Goal: Task Accomplishment & Management: Complete application form

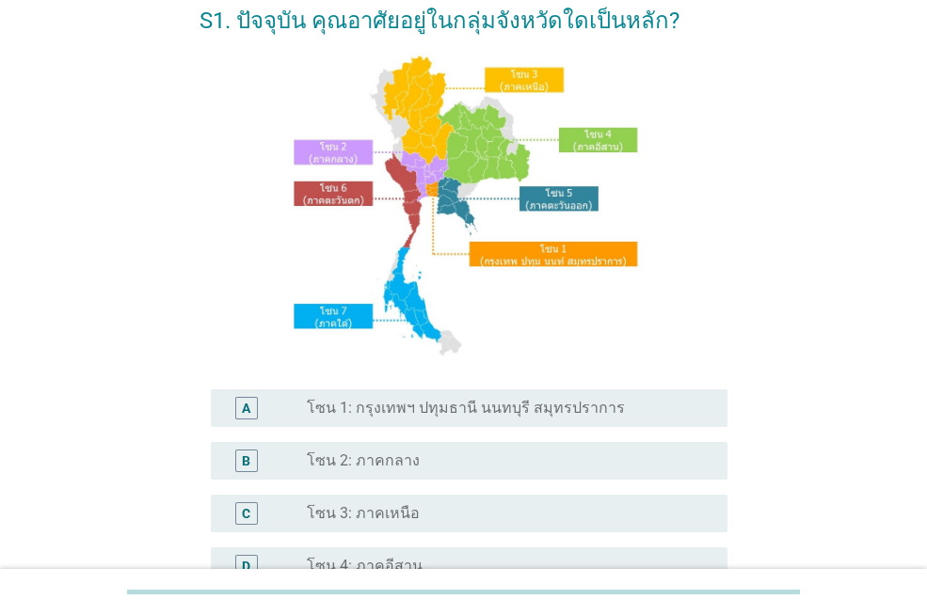
scroll to position [113, 0]
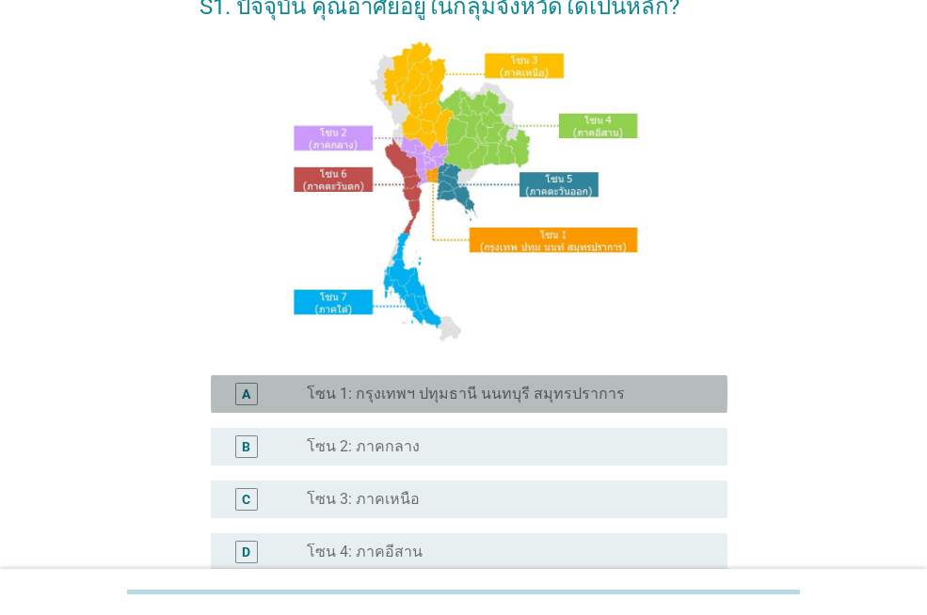
click at [443, 407] on div "A radio_button_unchecked โซน 1: กรุงเทพฯ ปทุมธานี นนทบุรี สมุทรปราการ" at bounding box center [469, 394] width 516 height 38
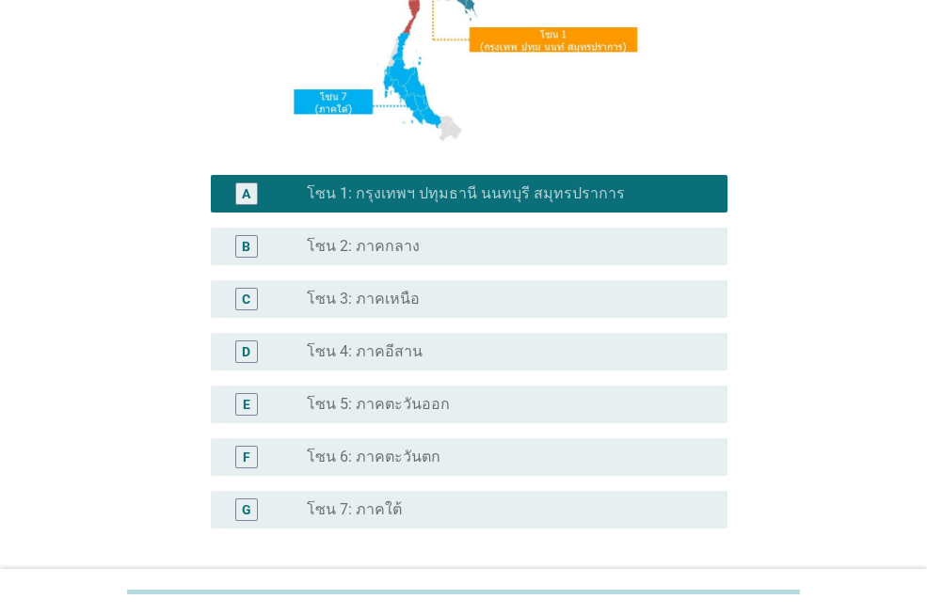
scroll to position [469, 0]
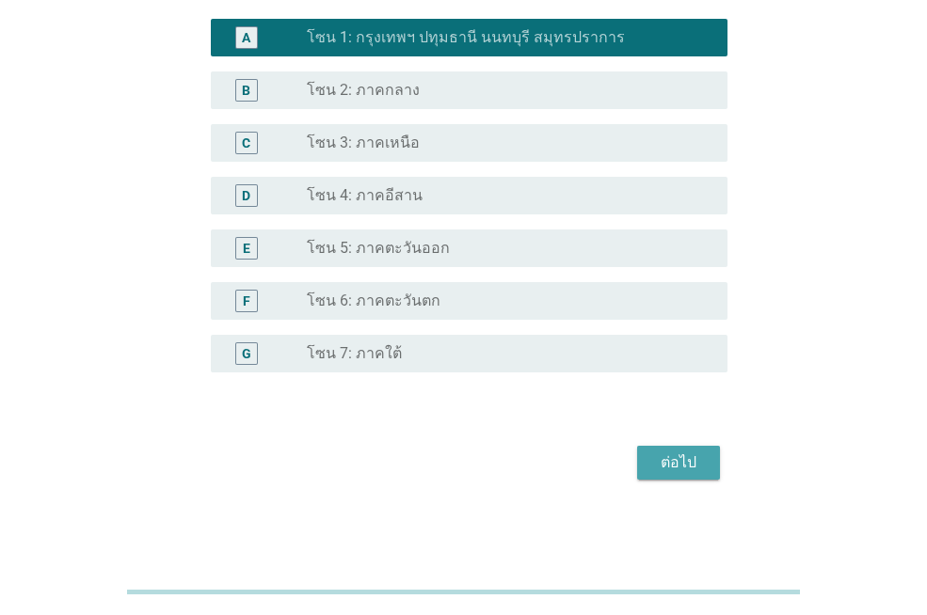
click at [673, 466] on div "ต่อไป" at bounding box center [678, 462] width 53 height 23
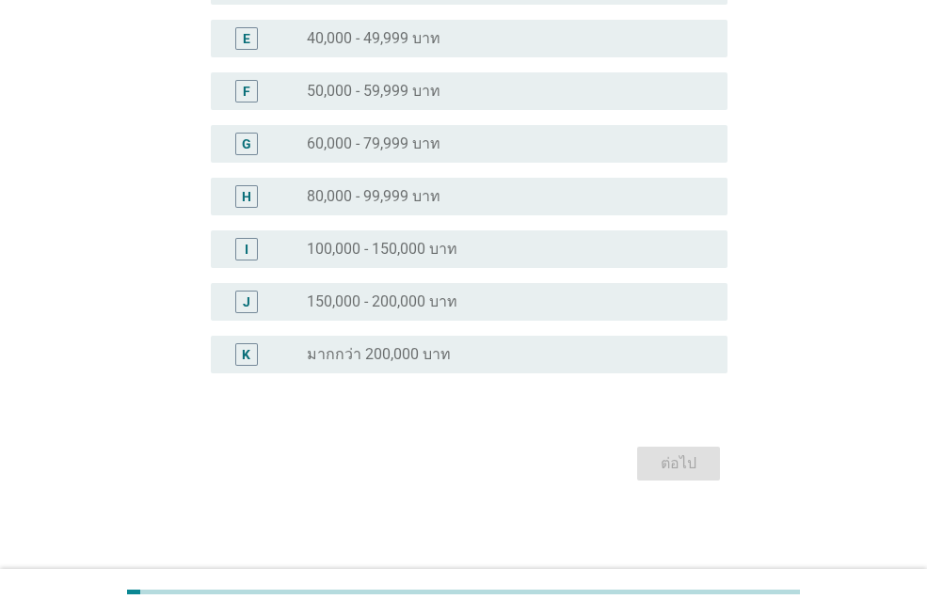
scroll to position [0, 0]
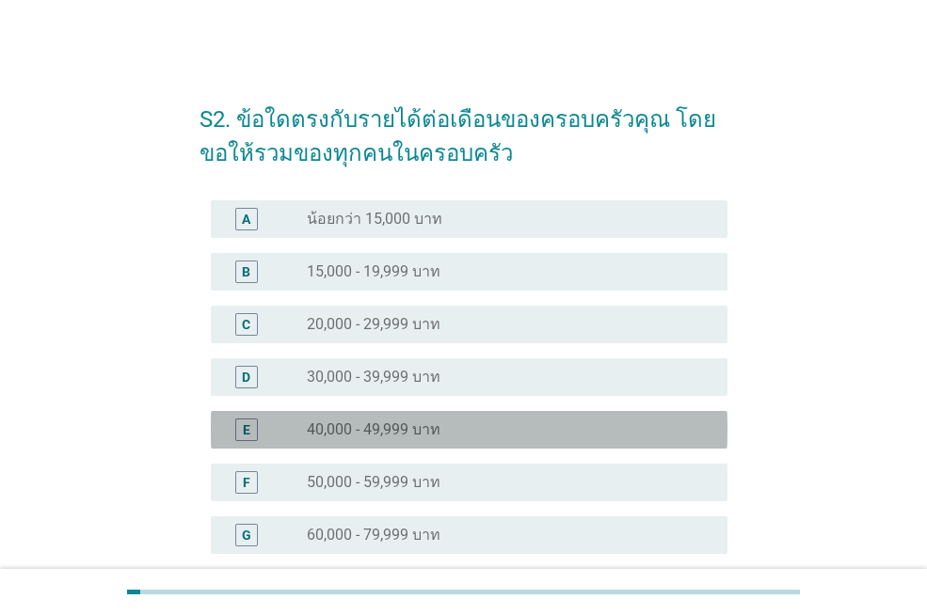
click at [529, 447] on div "E radio_button_unchecked 40,000 - 49,999 บาท" at bounding box center [469, 430] width 516 height 38
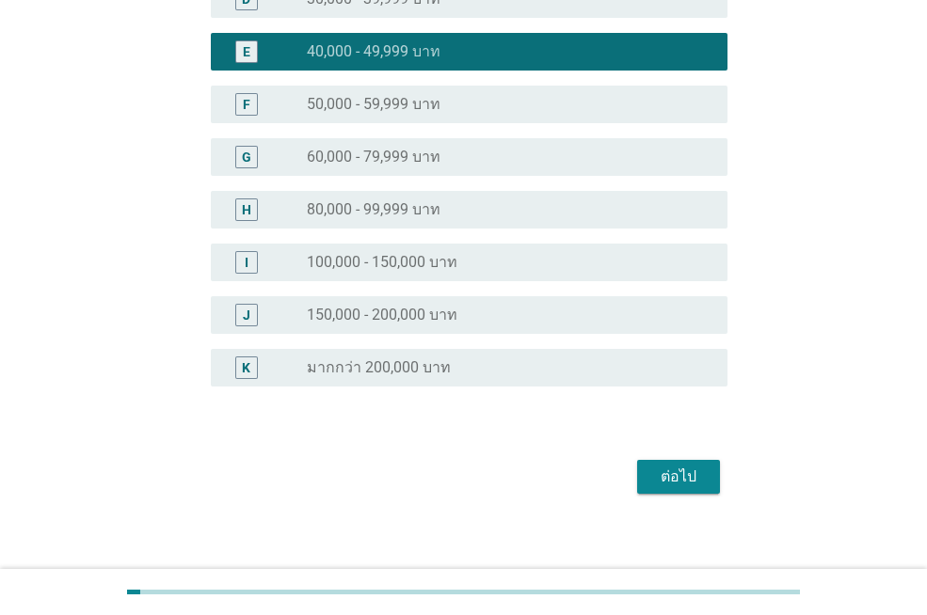
scroll to position [391, 0]
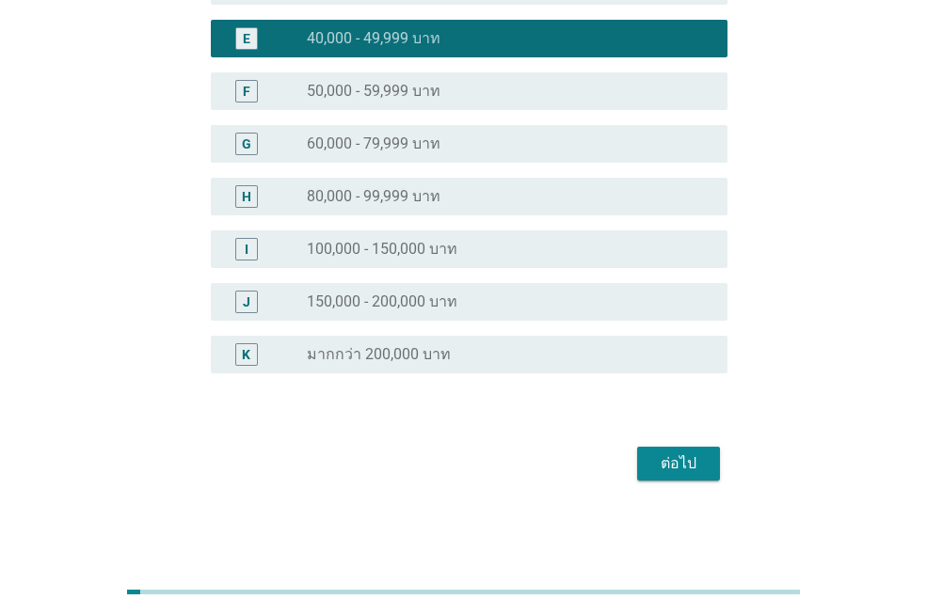
click at [667, 468] on div "ต่อไป" at bounding box center [678, 463] width 53 height 23
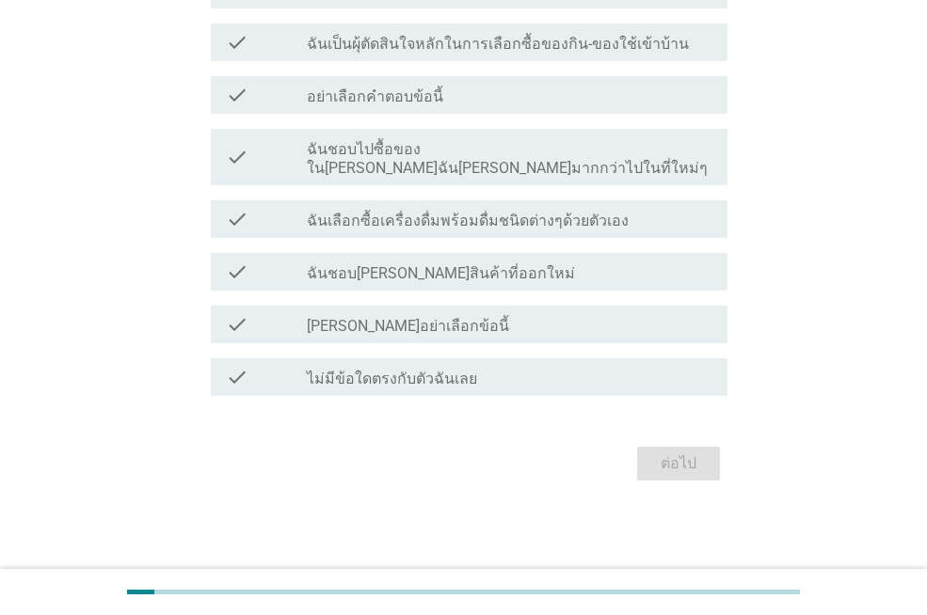
scroll to position [0, 0]
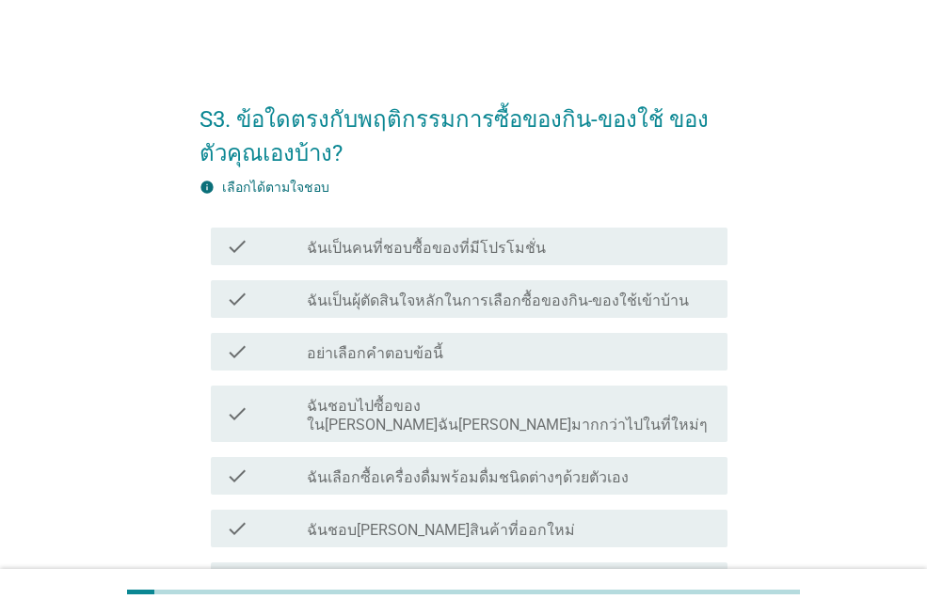
drag, startPoint x: 631, startPoint y: 394, endPoint x: 404, endPoint y: 401, distance: 226.8
click at [404, 401] on div "check_box_outline_blank ฉันชอบไปซื้อของในที่ที่ฉันคุ้นเคยมากกว่าไปในที่ใหม่ๆ" at bounding box center [509, 413] width 405 height 41
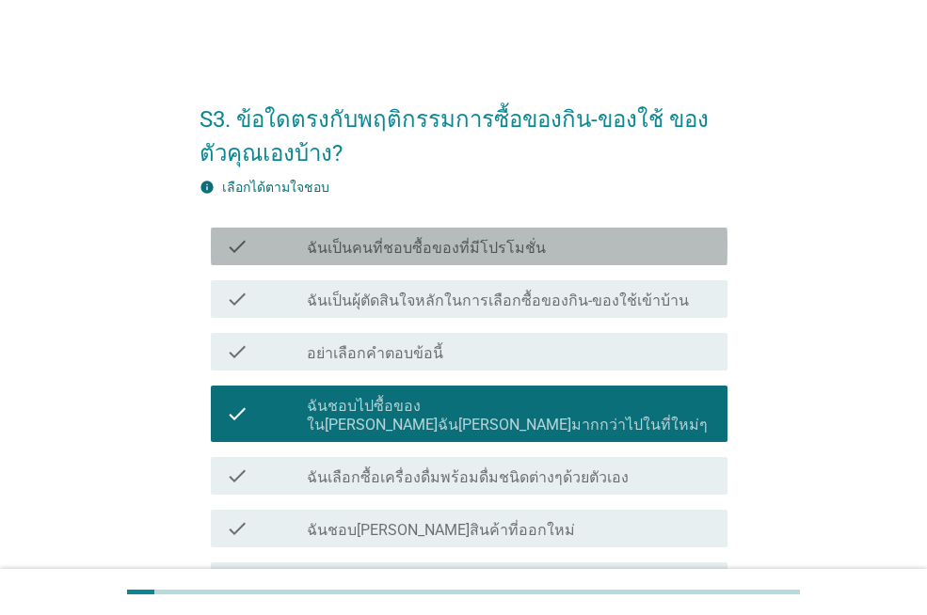
click at [487, 258] on div "check check_box_outline_blank ฉันเป็นคนที่ชอบซื้อของที่มีโปรโมชั่น" at bounding box center [469, 247] width 516 height 38
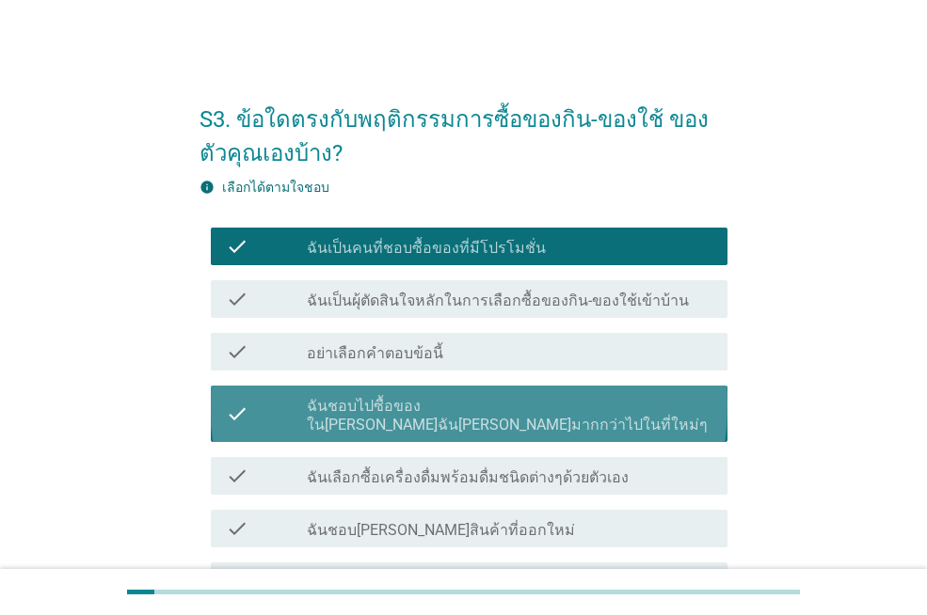
click at [429, 411] on label "ฉันชอบไปซื้อของในที่ที่ฉันคุ้นเคยมากกว่าไปในที่ใหม่ๆ" at bounding box center [509, 416] width 405 height 38
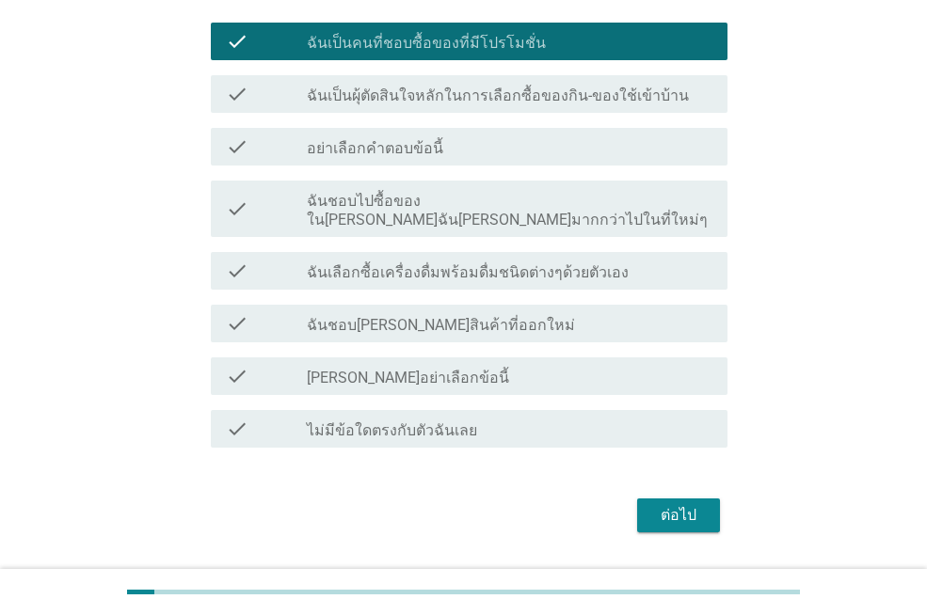
scroll to position [238, 0]
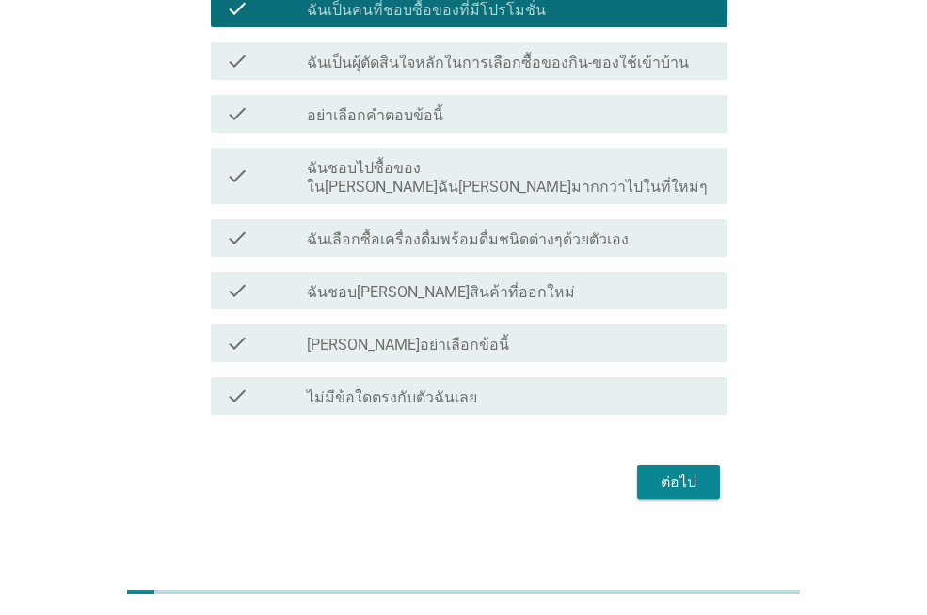
click at [651, 478] on button "ต่อไป" at bounding box center [678, 483] width 83 height 34
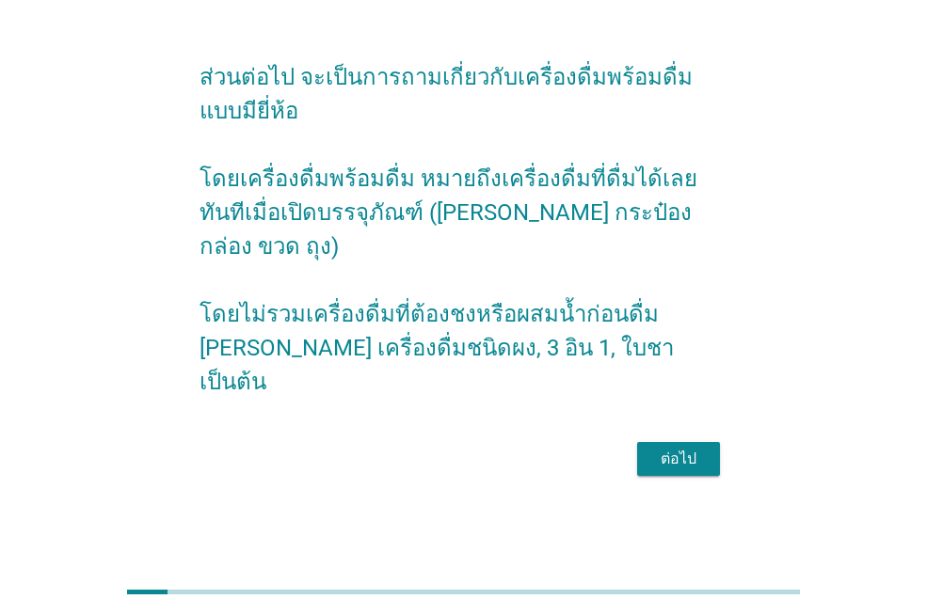
scroll to position [0, 0]
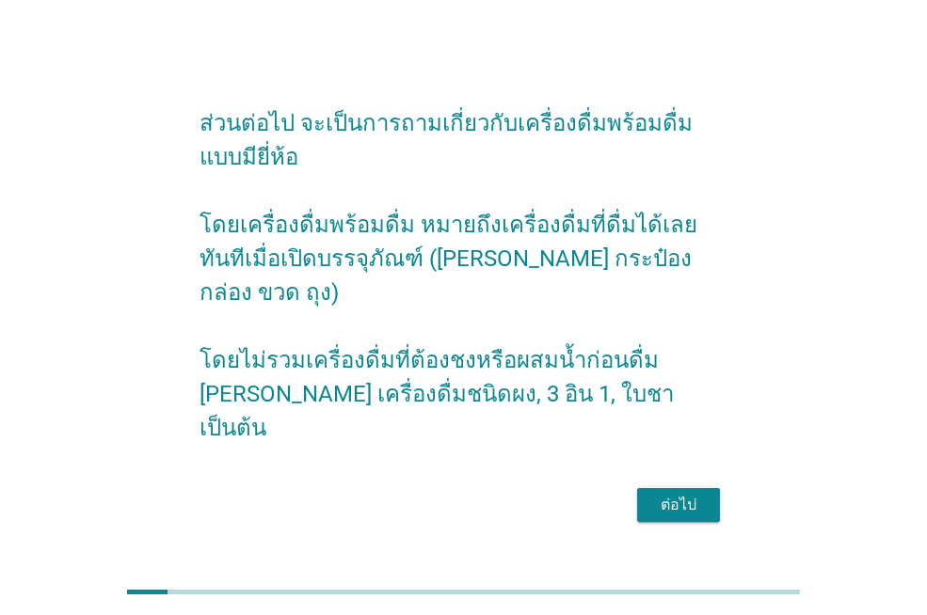
click at [643, 488] on button "ต่อไป" at bounding box center [678, 505] width 83 height 34
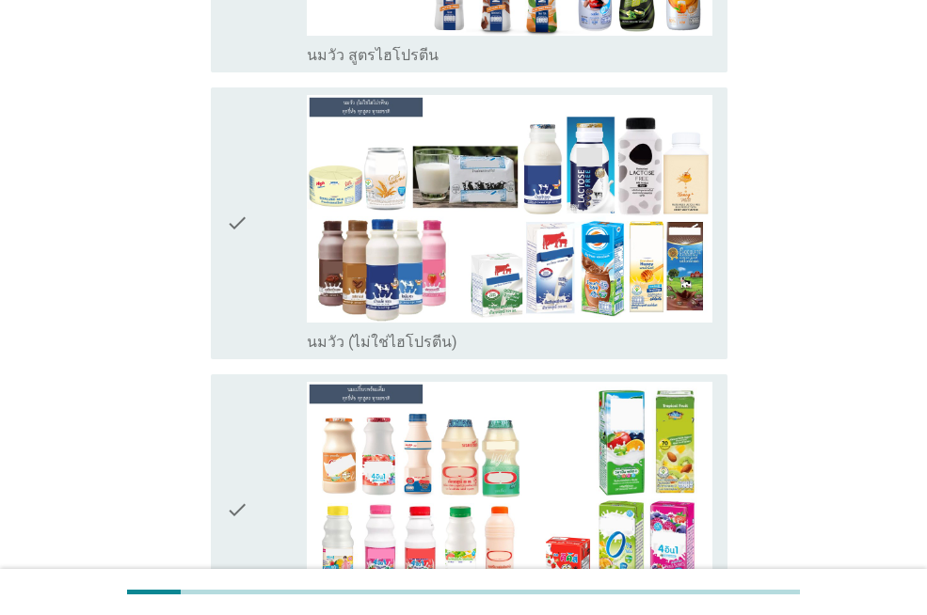
scroll to position [564, 0]
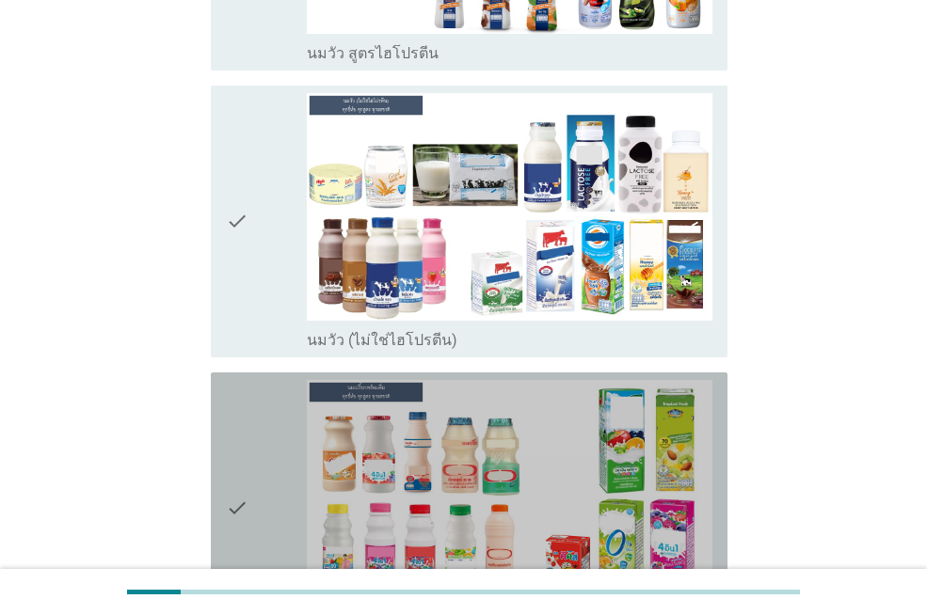
click at [248, 478] on icon "check" at bounding box center [237, 508] width 23 height 257
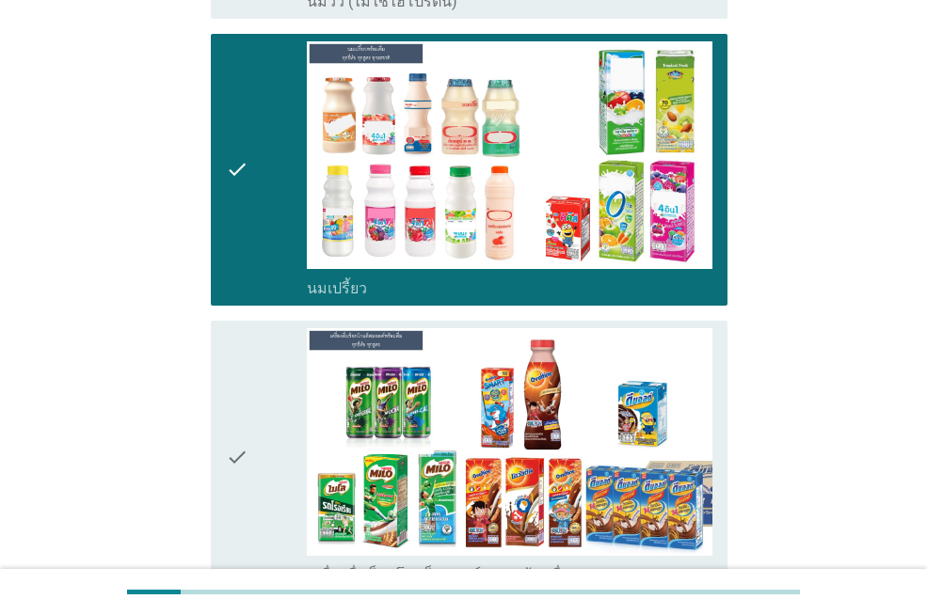
scroll to position [941, 0]
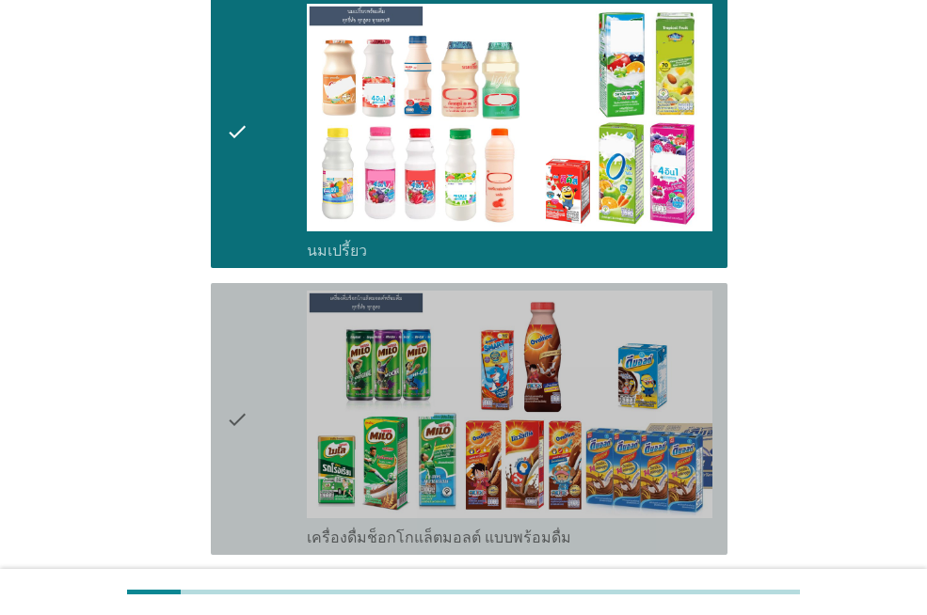
click at [248, 478] on icon "check" at bounding box center [237, 419] width 23 height 257
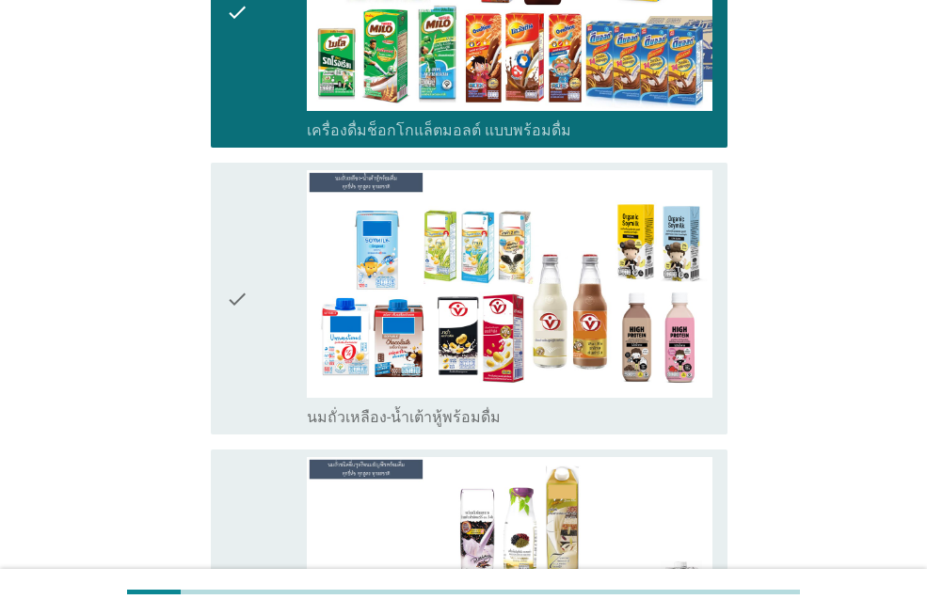
scroll to position [1392, 0]
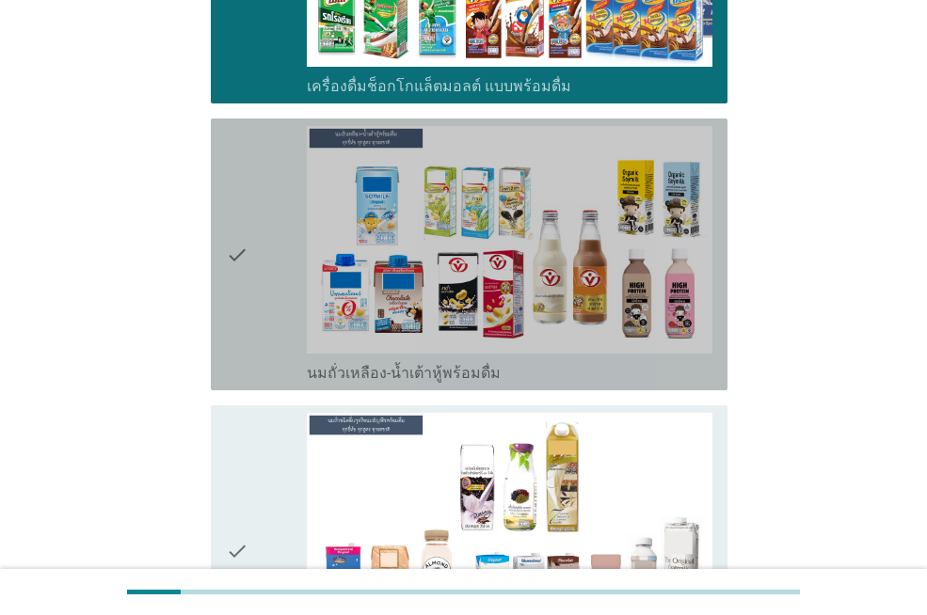
click at [279, 303] on div "check" at bounding box center [266, 254] width 81 height 257
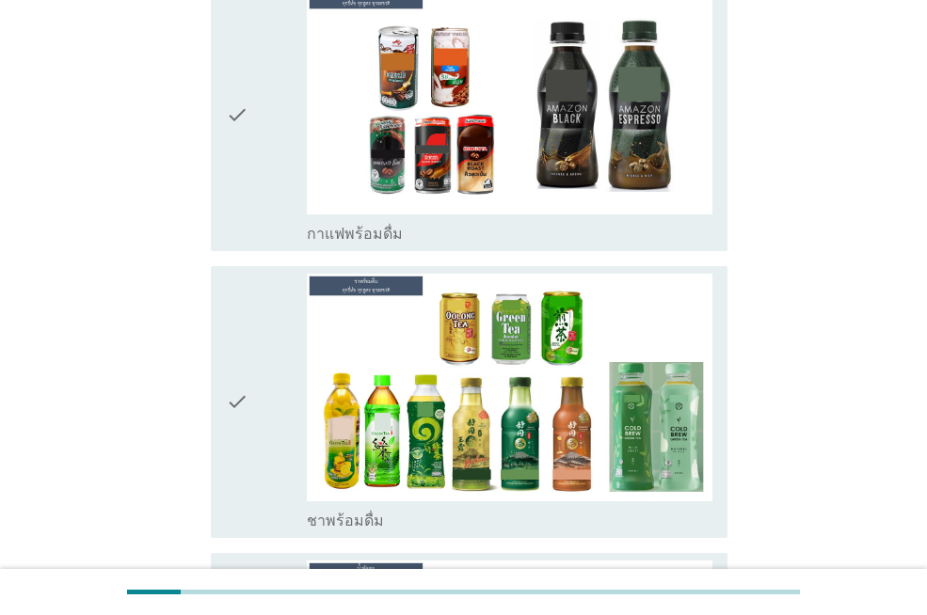
scroll to position [2333, 0]
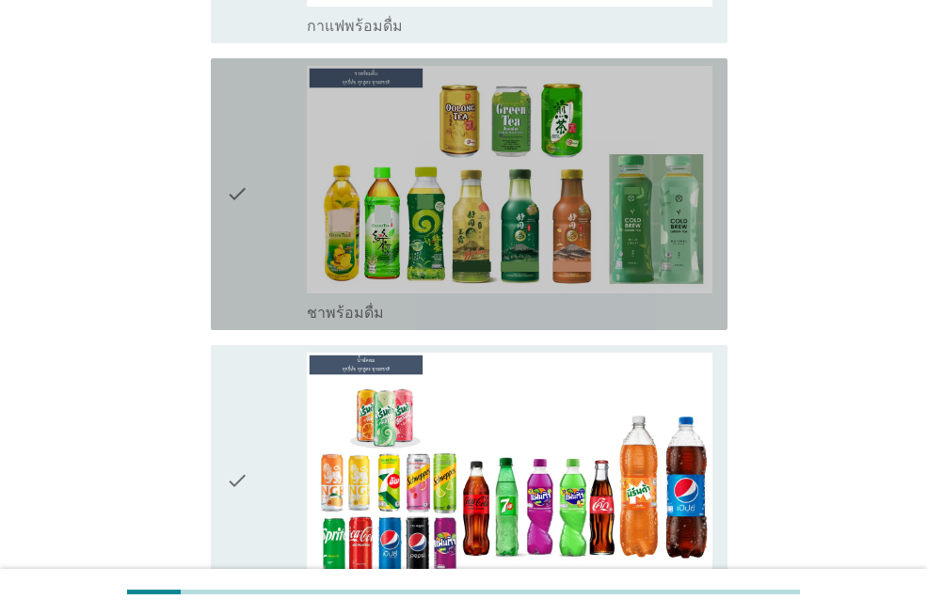
click at [279, 138] on div "check" at bounding box center [266, 194] width 81 height 257
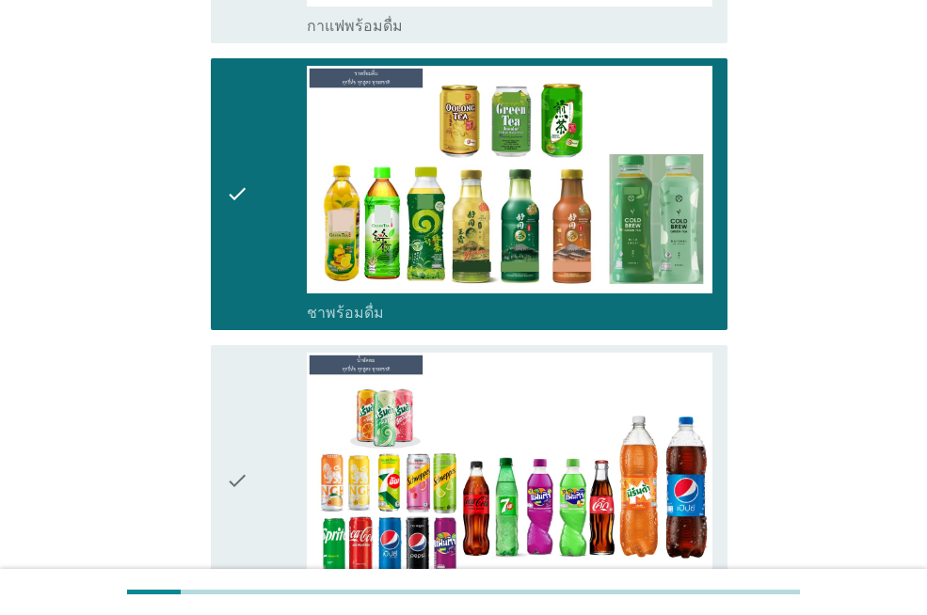
scroll to position [2370, 0]
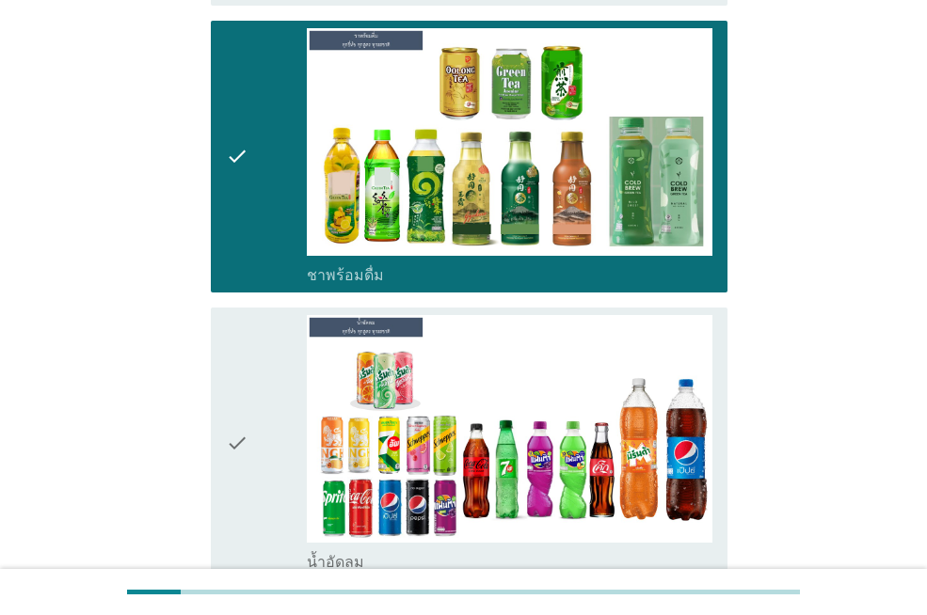
click at [262, 315] on div "check" at bounding box center [266, 443] width 81 height 257
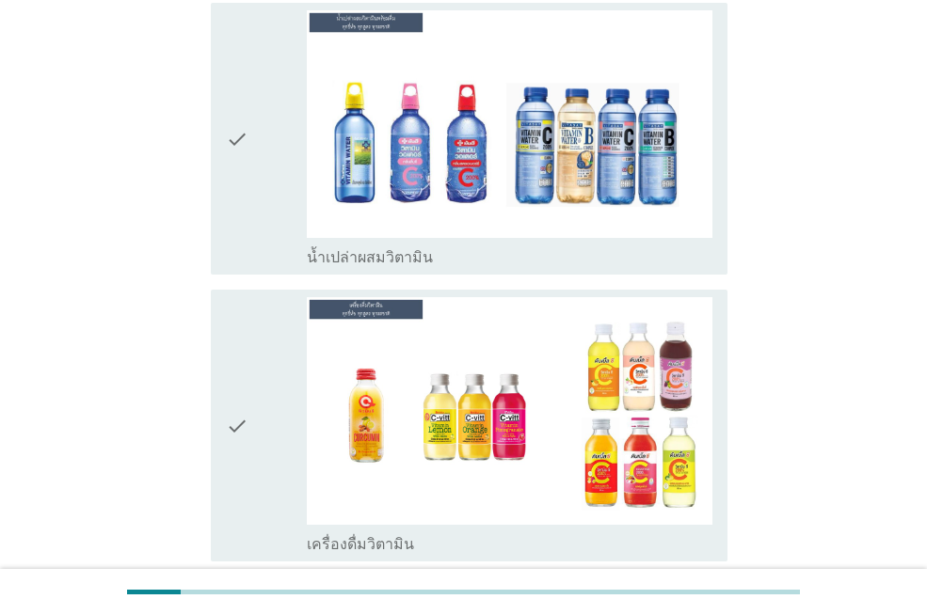
click at [262, 297] on div "check" at bounding box center [266, 425] width 81 height 257
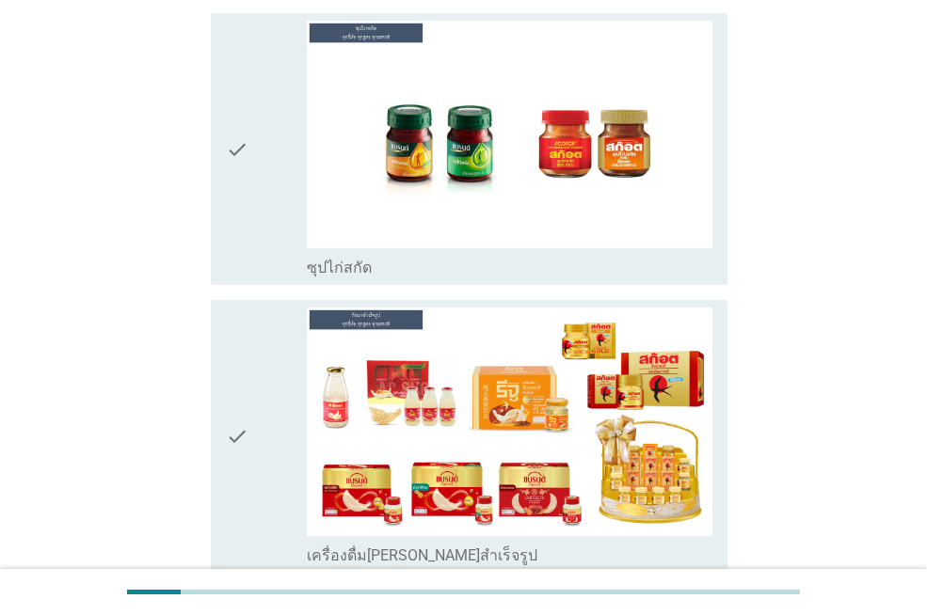
scroll to position [6845, 0]
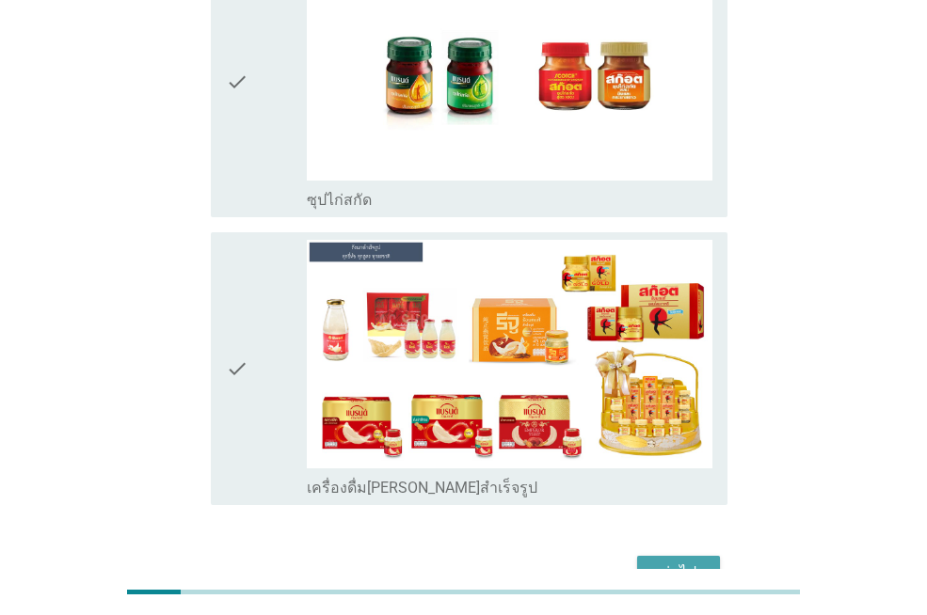
click at [680, 562] on div "ต่อไป" at bounding box center [678, 573] width 53 height 23
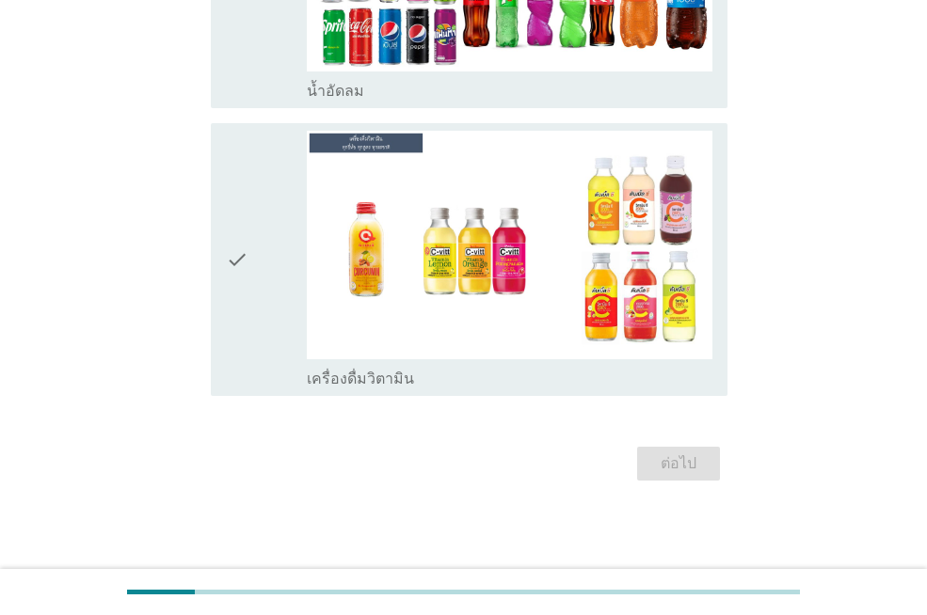
scroll to position [0, 0]
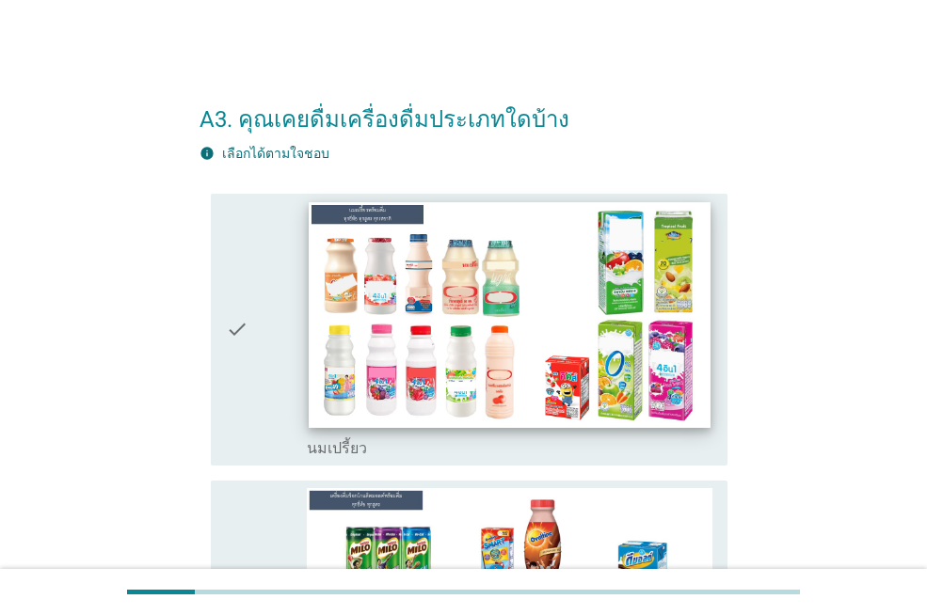
click at [403, 368] on img at bounding box center [509, 315] width 401 height 226
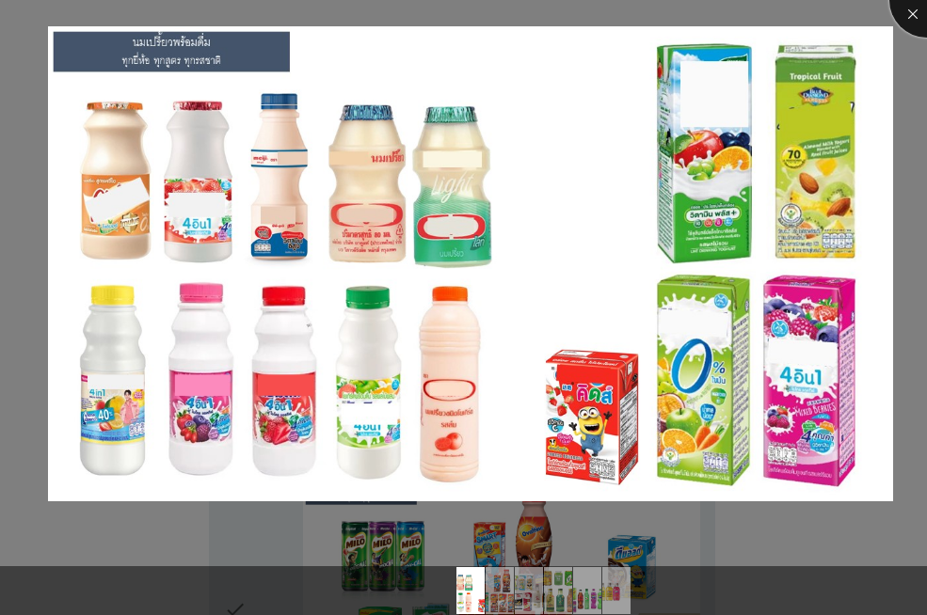
click at [906, 23] on div at bounding box center [926, -1] width 75 height 75
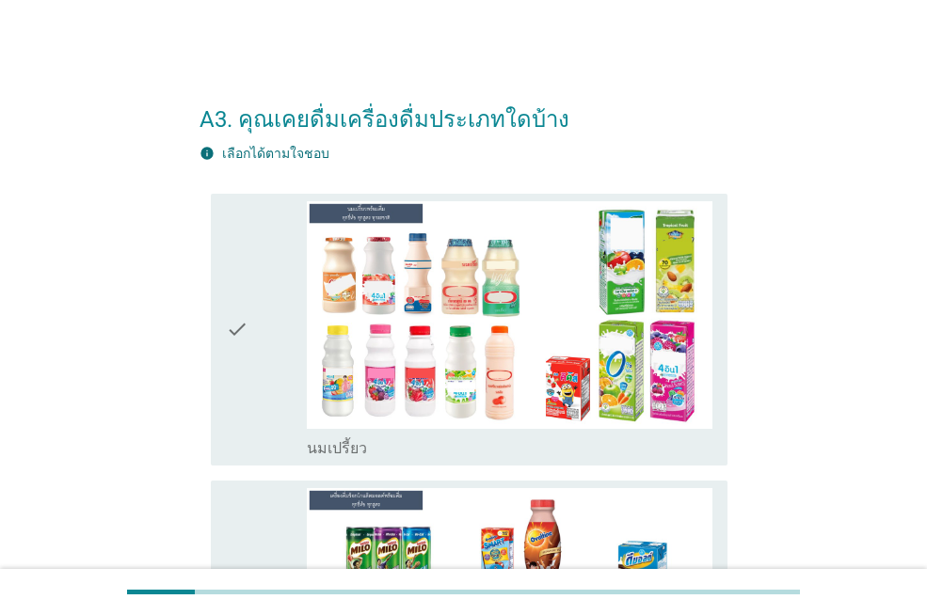
click at [242, 325] on icon "check" at bounding box center [237, 329] width 23 height 257
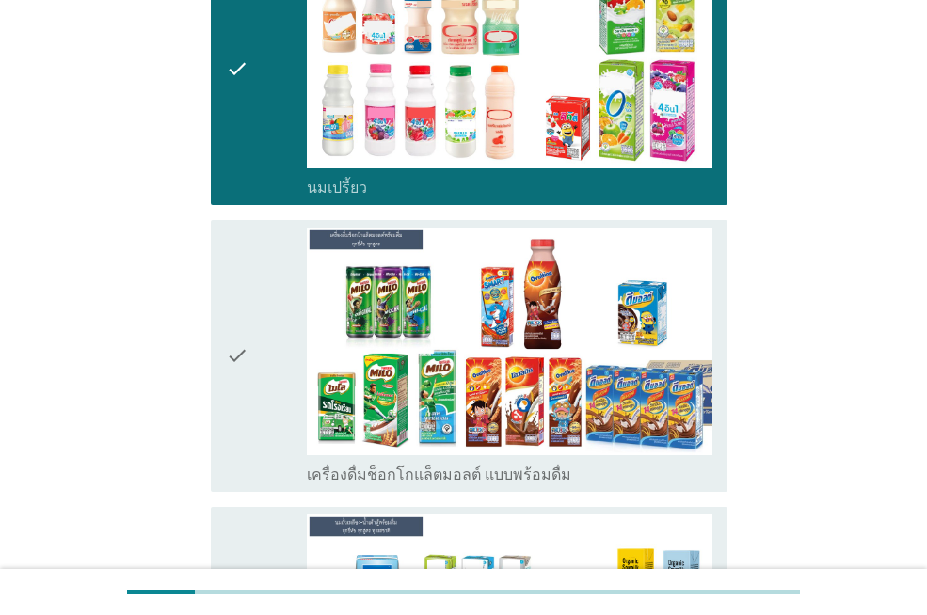
scroll to position [263, 0]
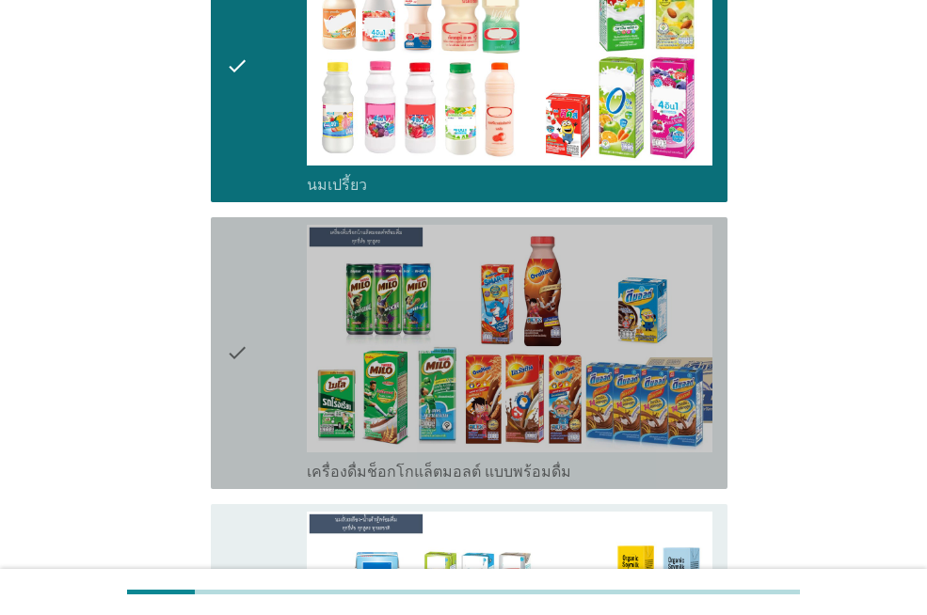
click at [243, 327] on icon "check" at bounding box center [237, 353] width 23 height 257
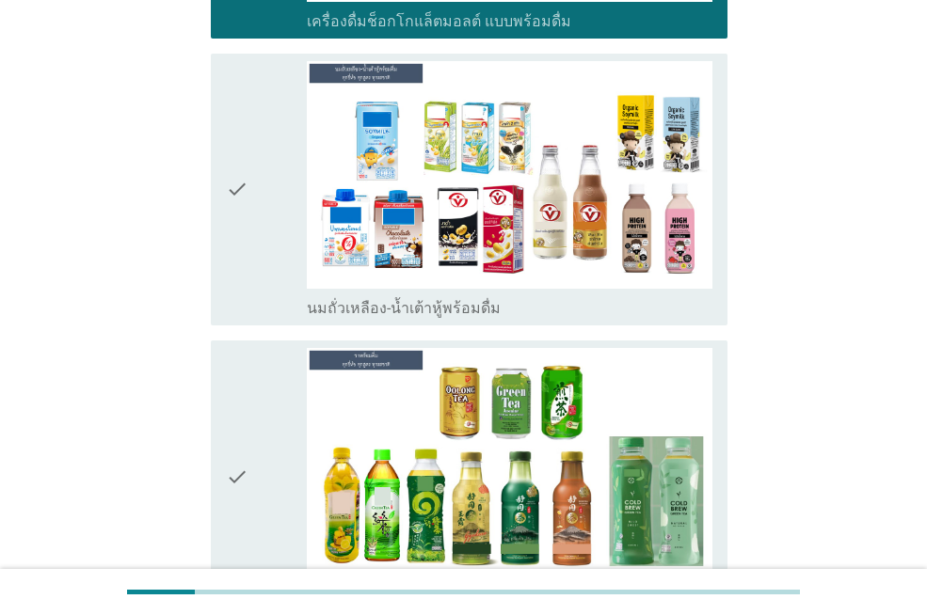
scroll to position [715, 0]
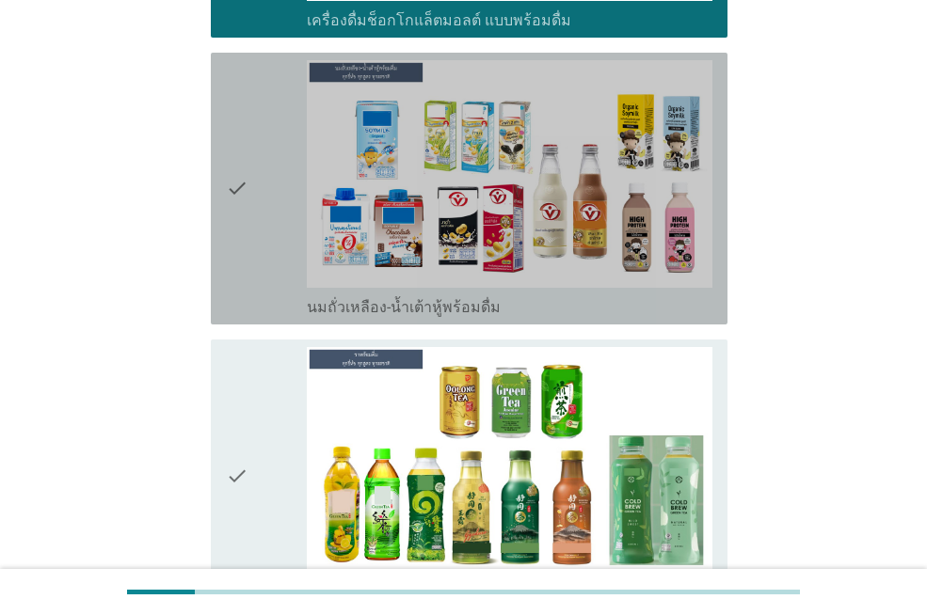
click at [261, 251] on div "check" at bounding box center [266, 188] width 81 height 257
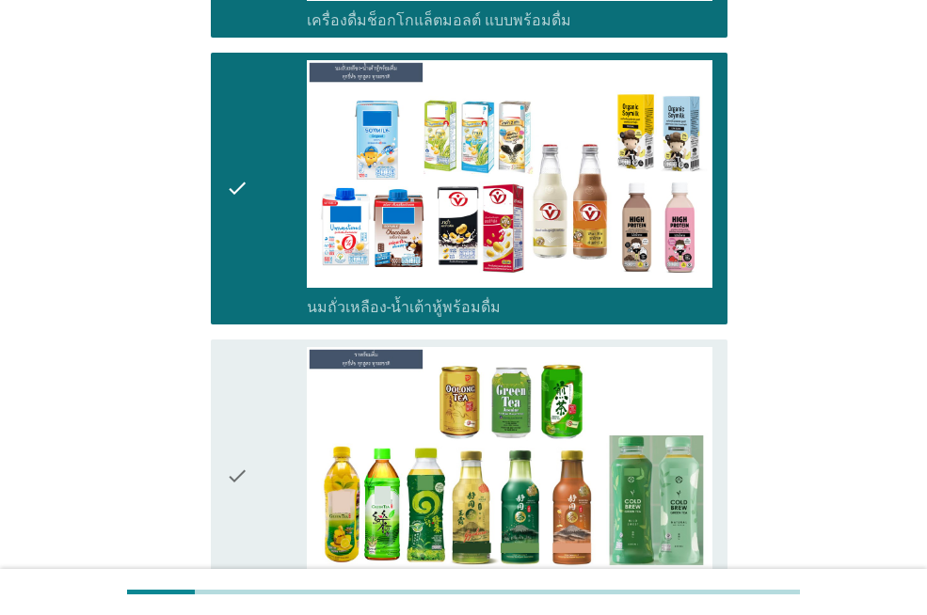
click at [235, 472] on icon "check" at bounding box center [237, 475] width 23 height 257
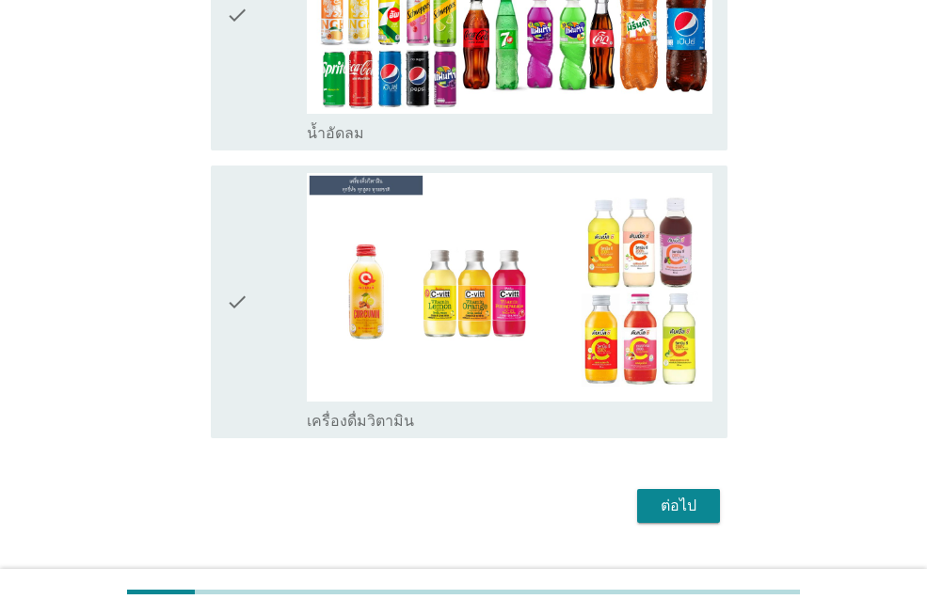
scroll to position [1505, 0]
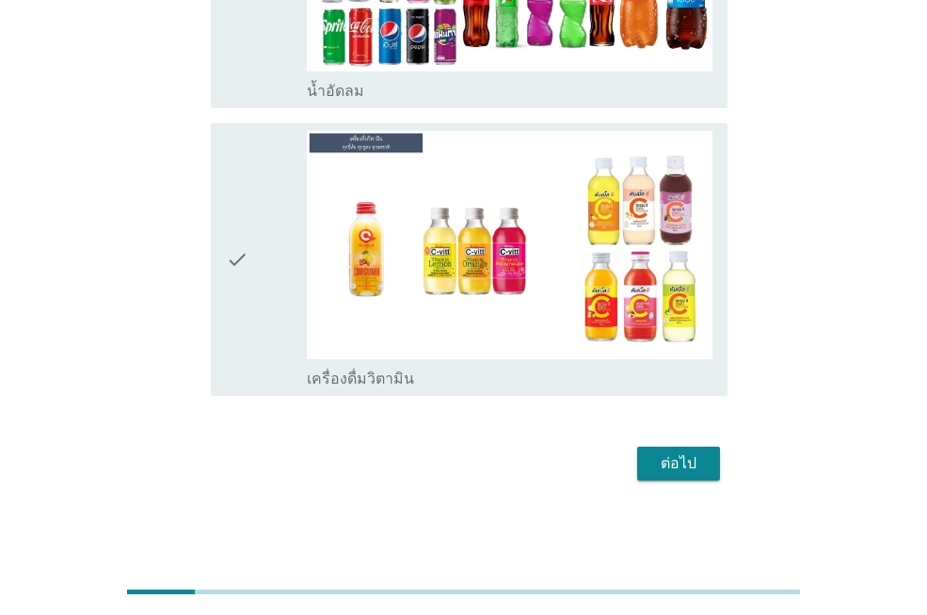
click at [674, 470] on div "ต่อไป" at bounding box center [678, 463] width 53 height 23
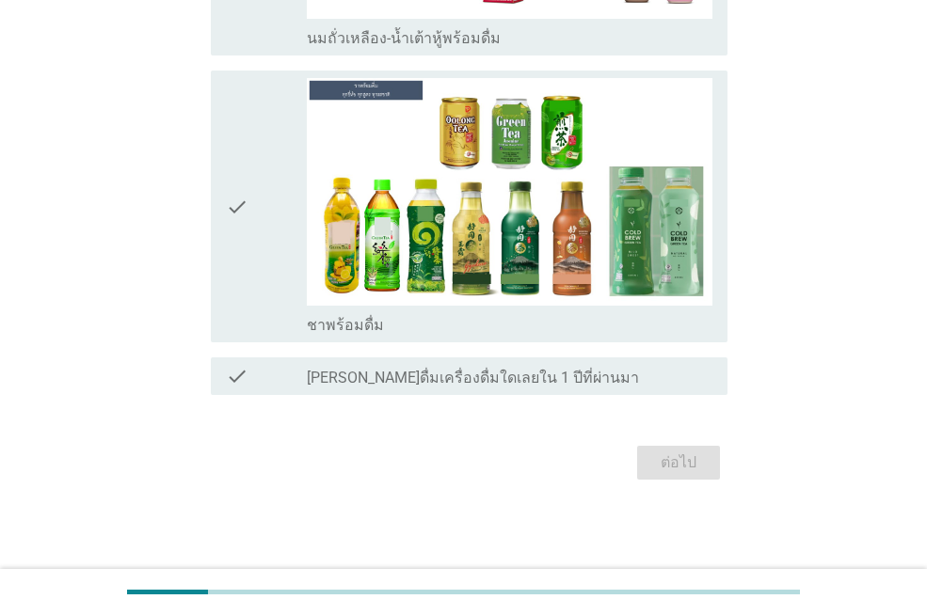
scroll to position [0, 0]
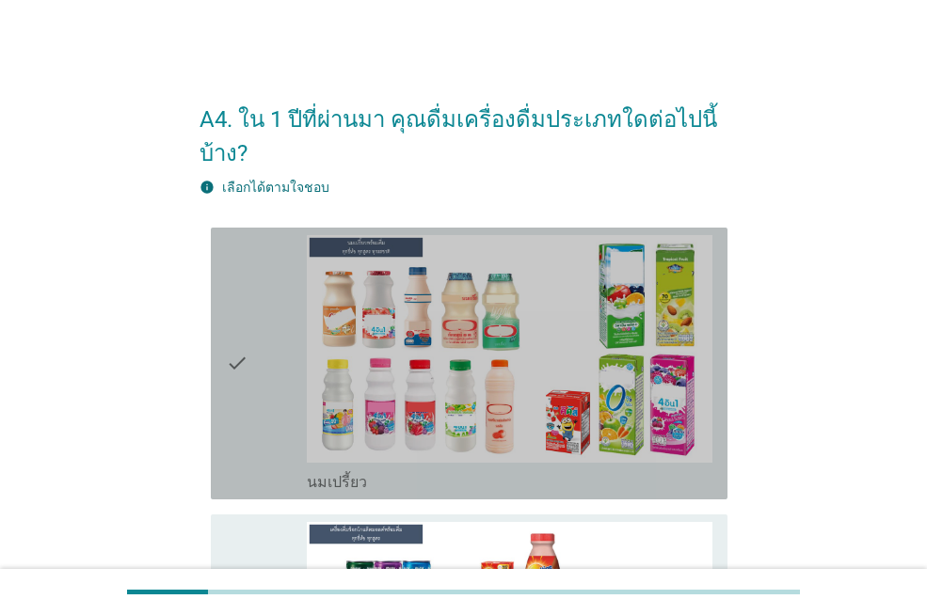
click at [300, 436] on div "check" at bounding box center [266, 363] width 81 height 257
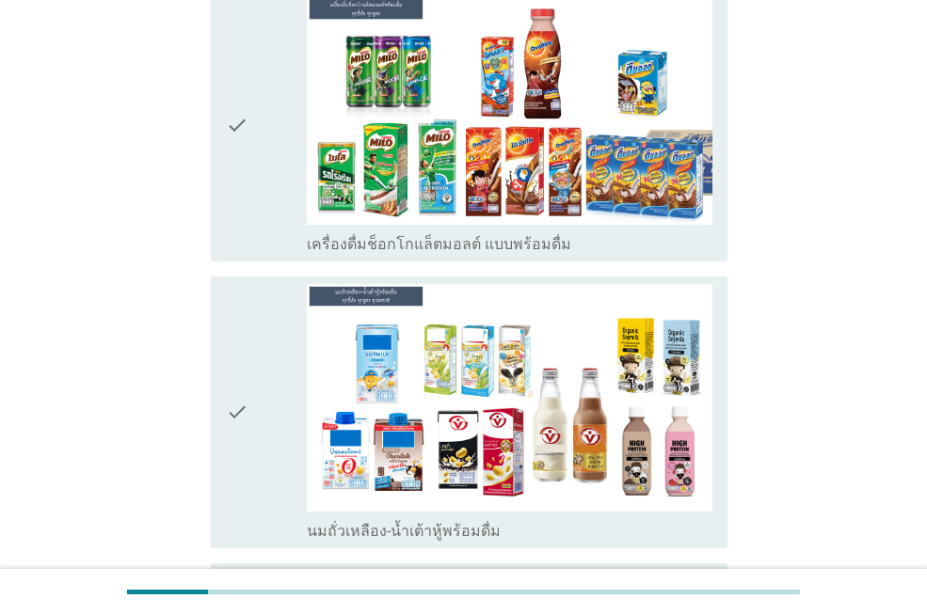
scroll to position [602, 0]
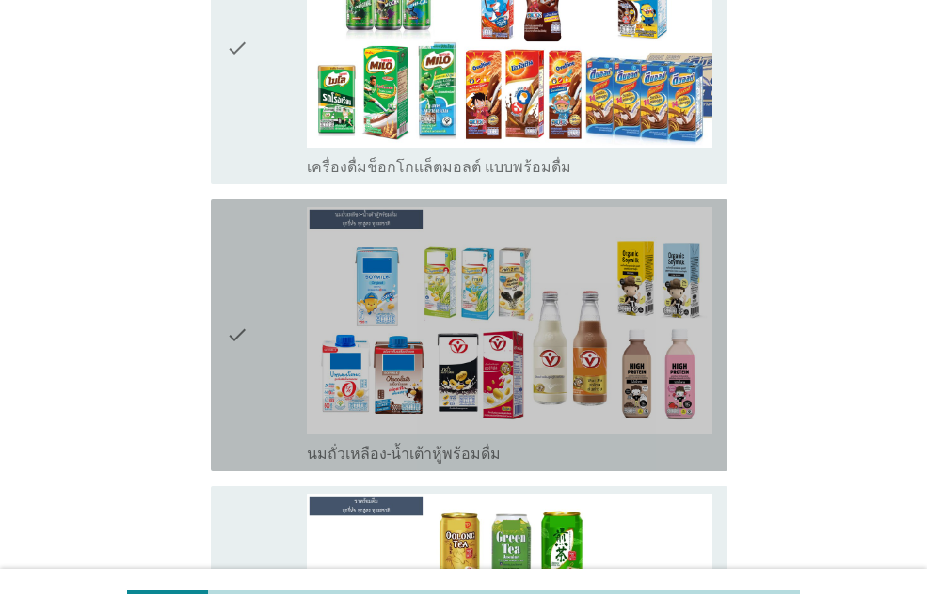
click at [300, 436] on div "check" at bounding box center [266, 335] width 81 height 257
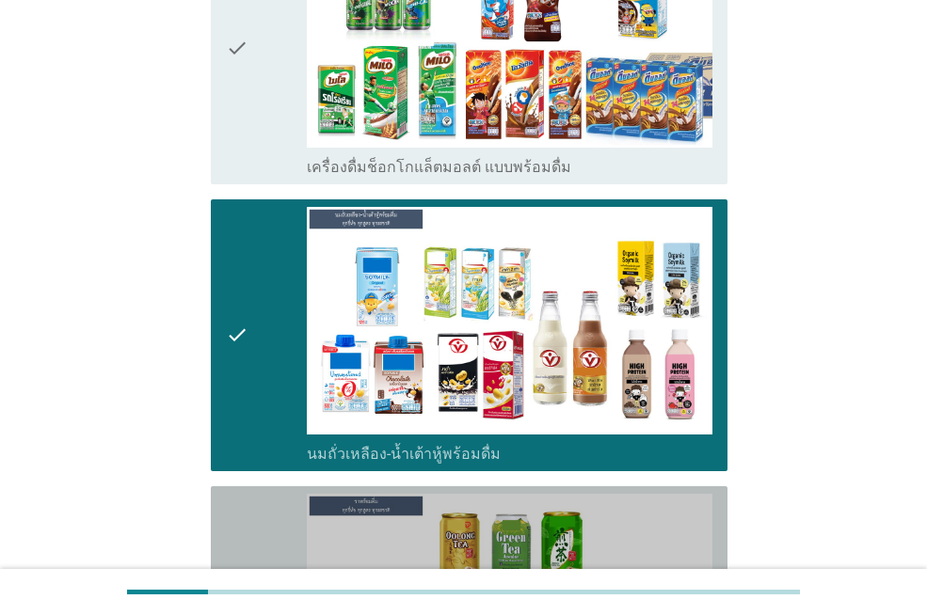
click at [297, 523] on div "check" at bounding box center [266, 622] width 81 height 257
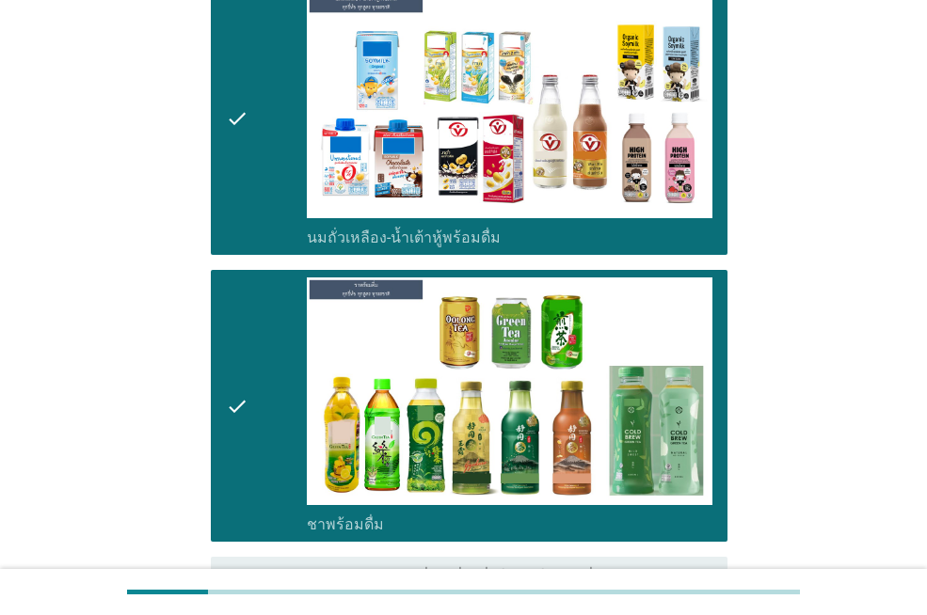
scroll to position [1018, 0]
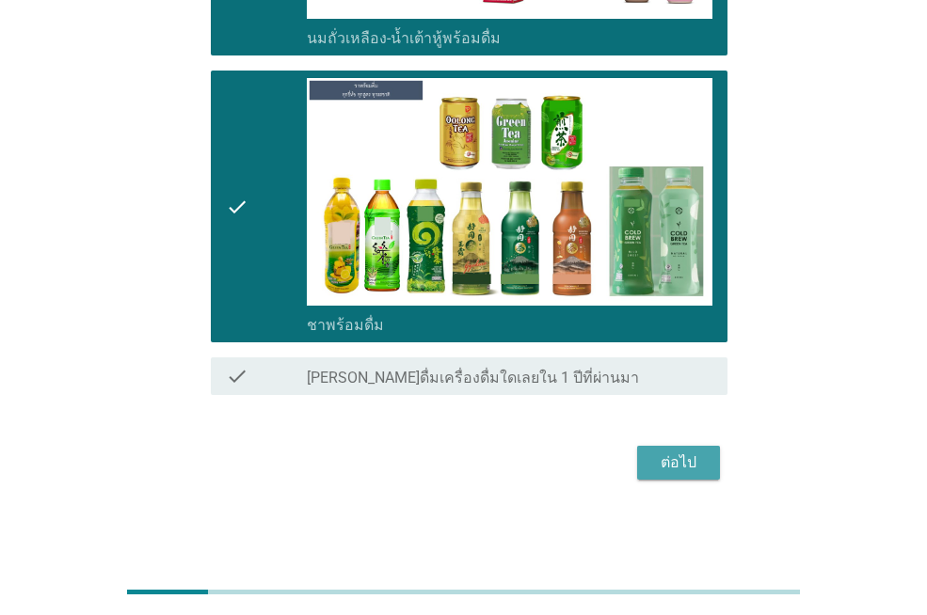
click at [688, 470] on div "ต่อไป" at bounding box center [678, 462] width 53 height 23
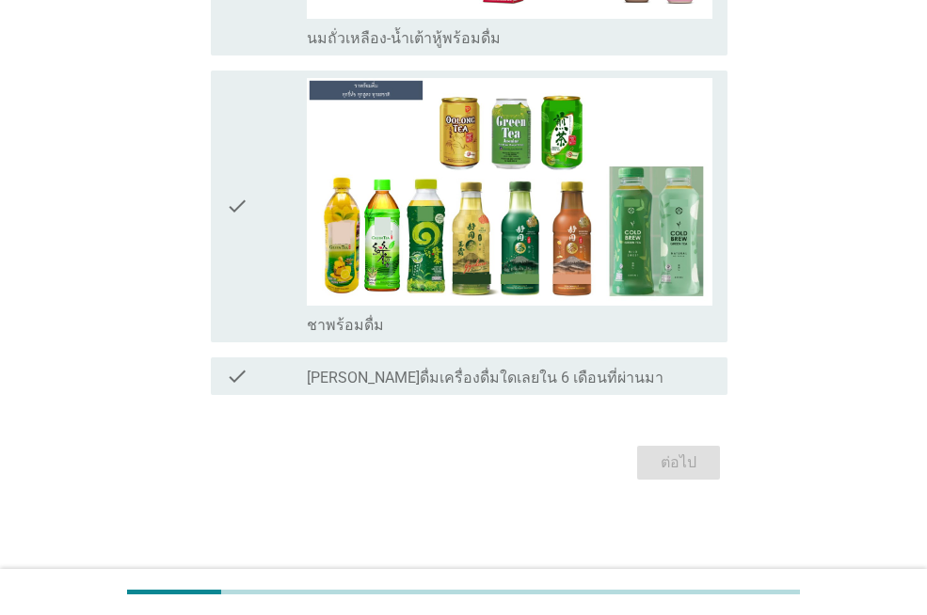
scroll to position [0, 0]
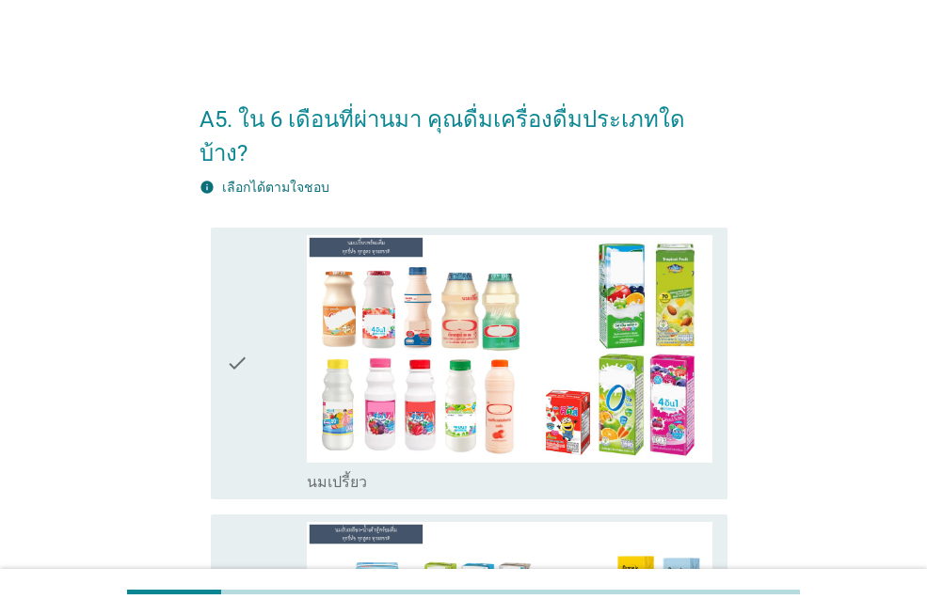
click at [362, 435] on div "check_box_outline_blank นมเปรี้ยว" at bounding box center [509, 363] width 405 height 257
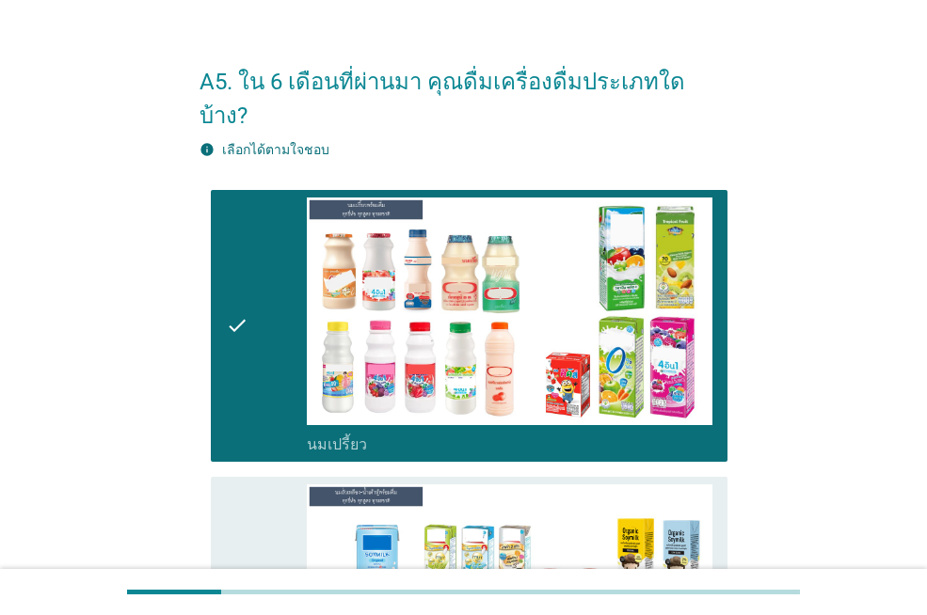
scroll to position [113, 0]
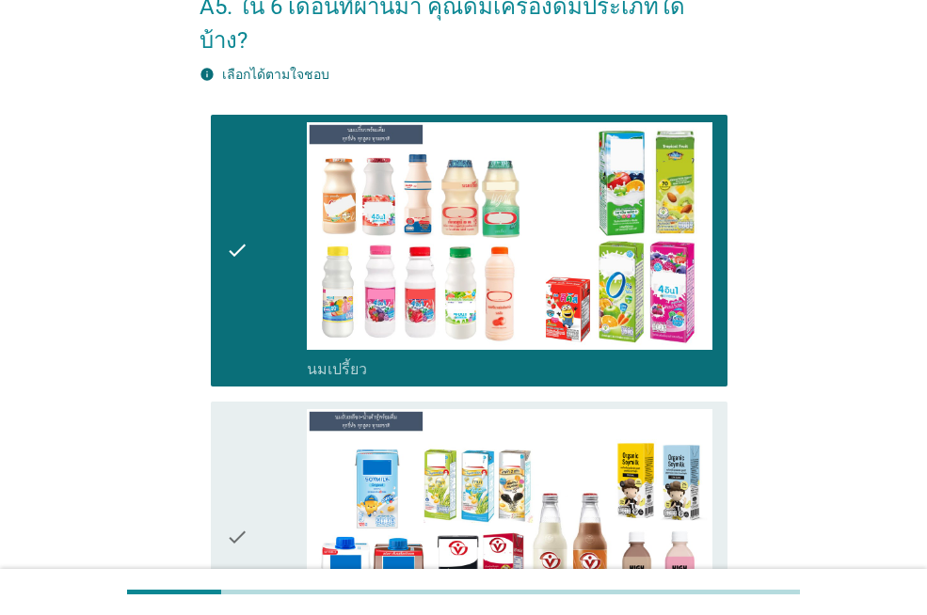
click at [277, 428] on div "check" at bounding box center [266, 537] width 81 height 257
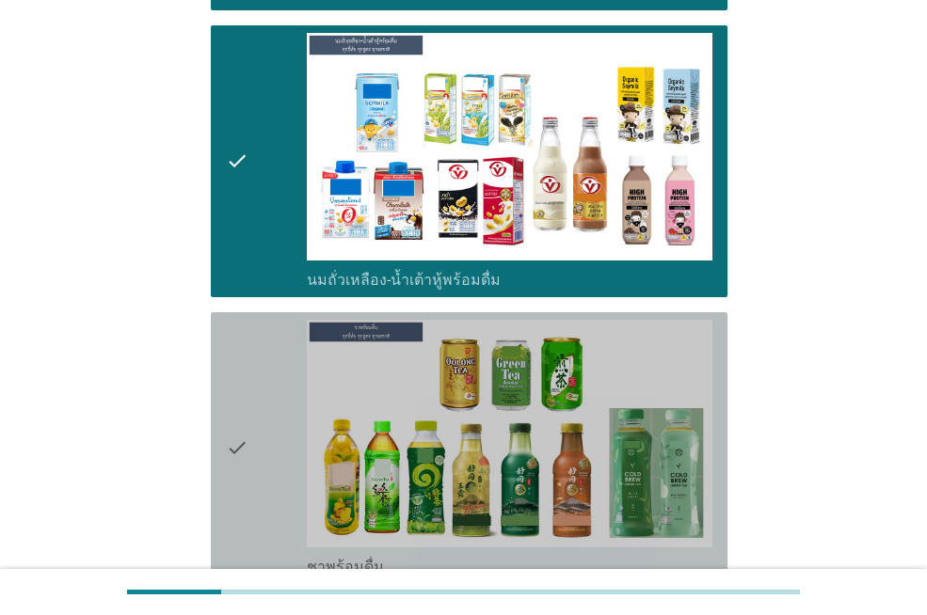
click at [277, 430] on div "check" at bounding box center [266, 448] width 81 height 257
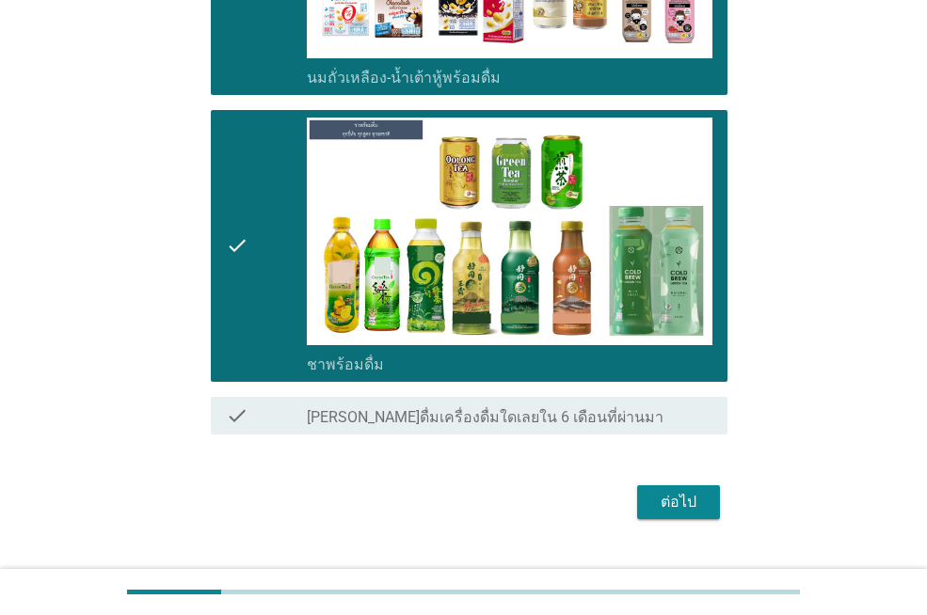
scroll to position [697, 0]
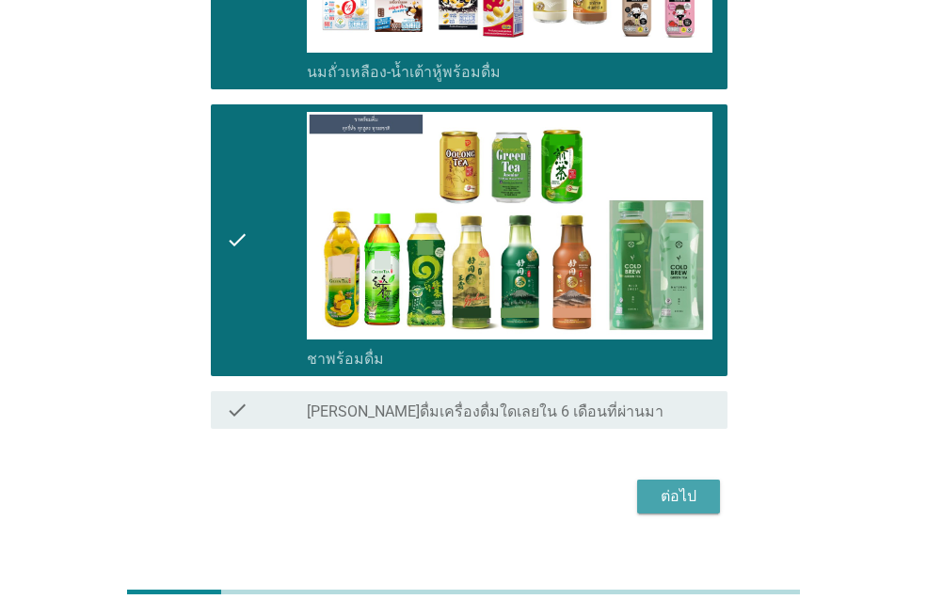
click at [699, 485] on div "ต่อไป" at bounding box center [678, 496] width 53 height 23
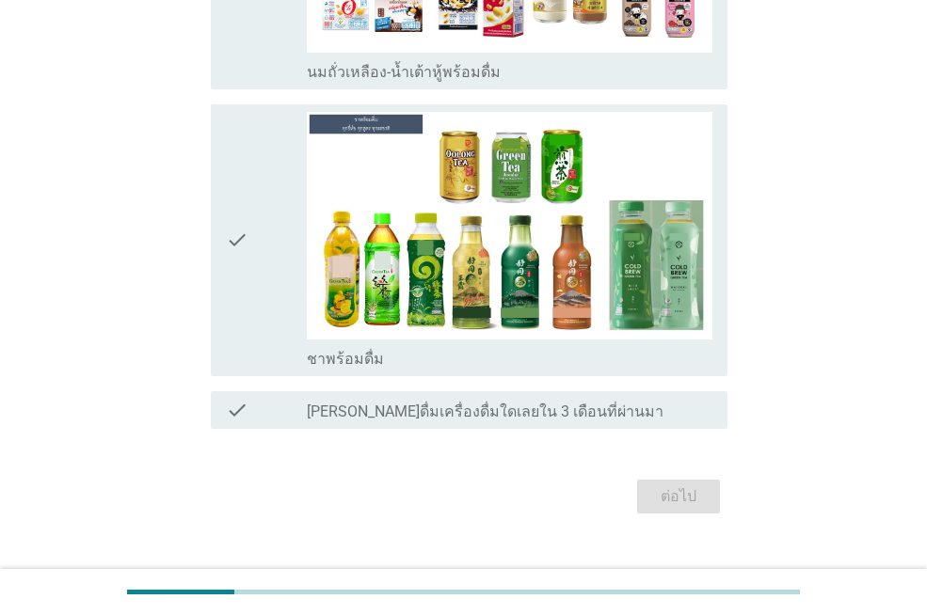
scroll to position [0, 0]
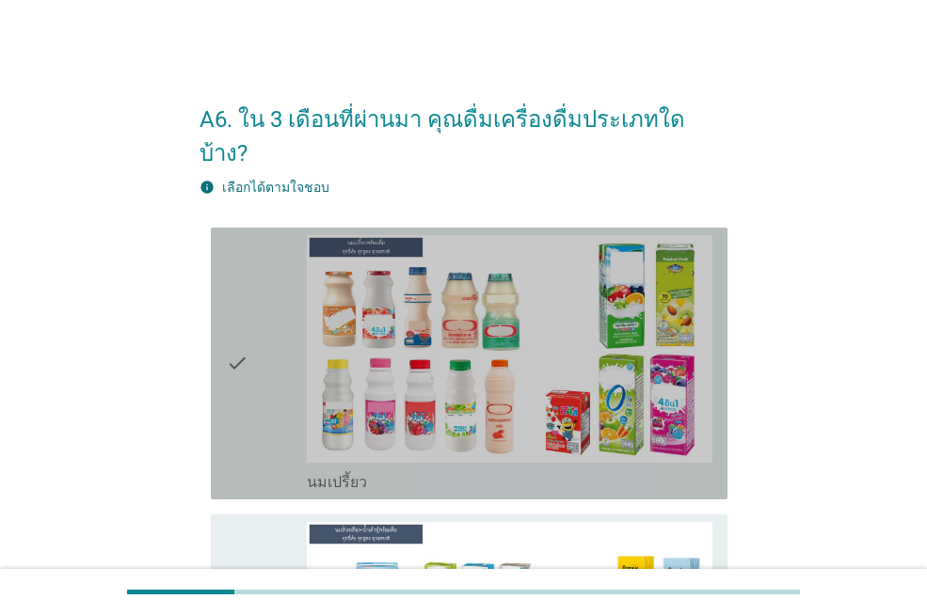
click at [304, 409] on div "check" at bounding box center [266, 363] width 81 height 257
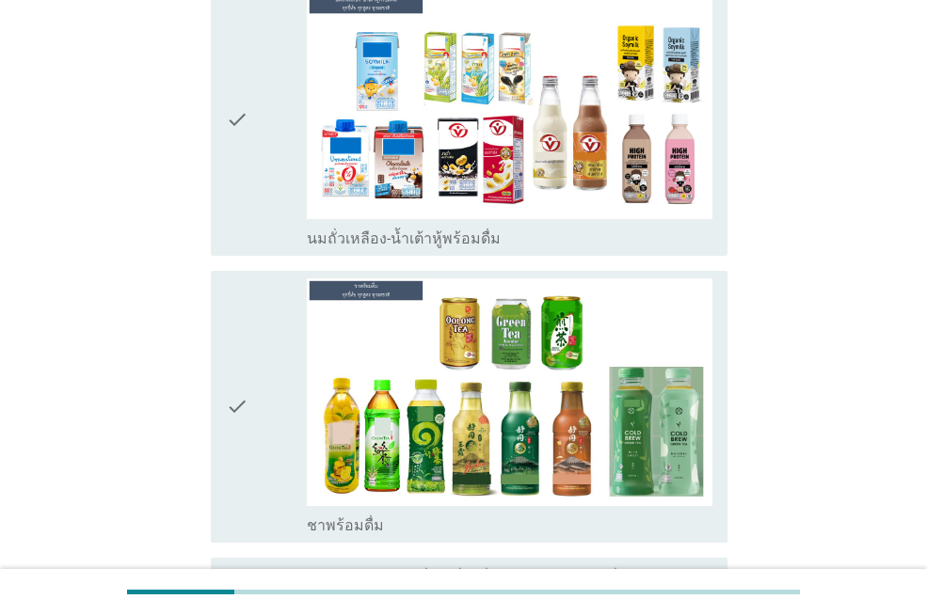
scroll to position [564, 0]
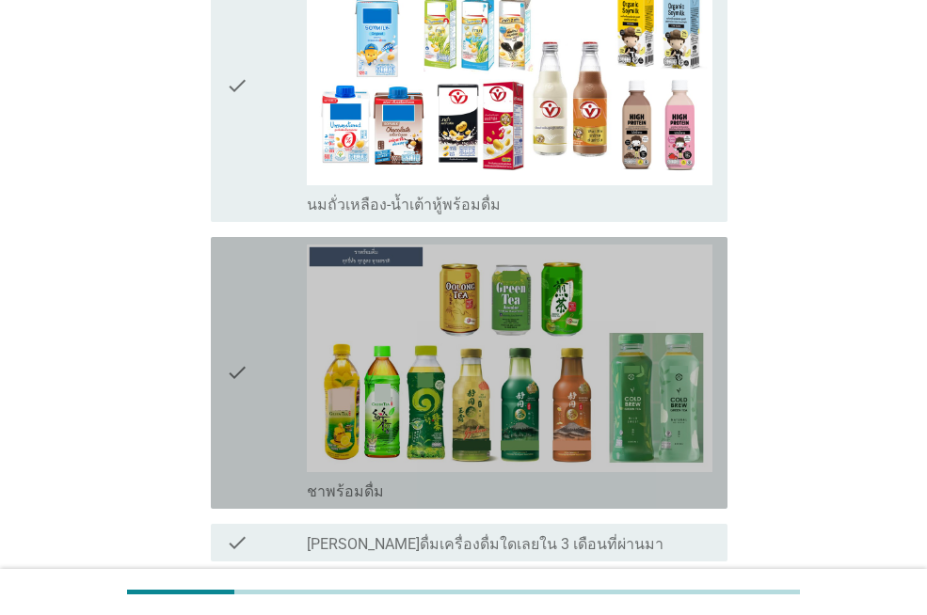
click at [304, 409] on div "check" at bounding box center [266, 373] width 81 height 257
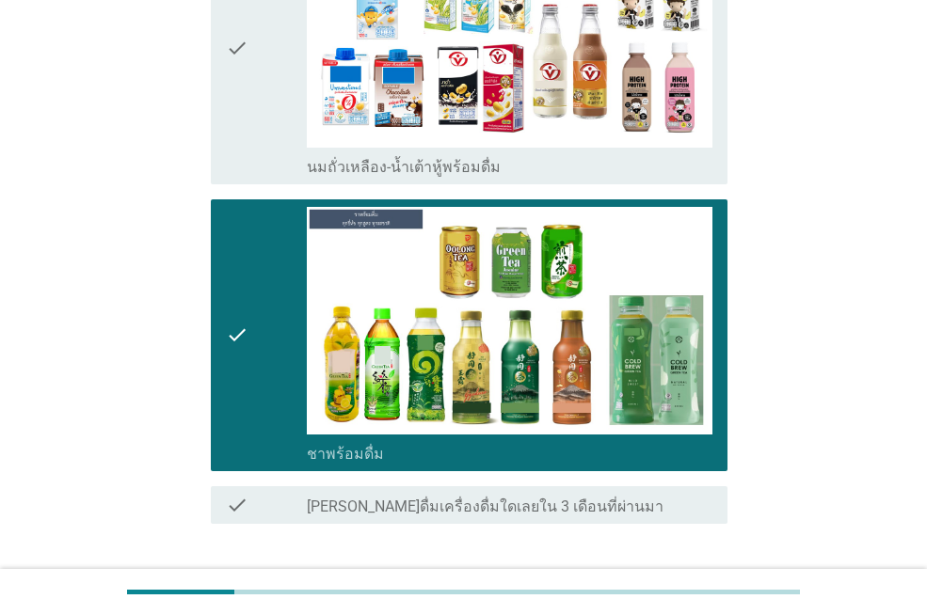
scroll to position [697, 0]
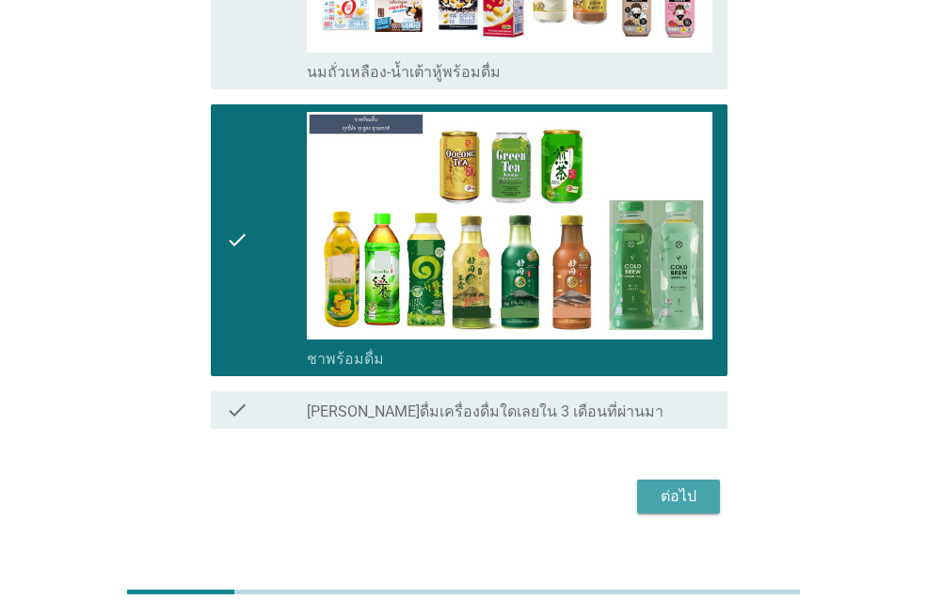
click at [658, 485] on div "ต่อไป" at bounding box center [678, 496] width 53 height 23
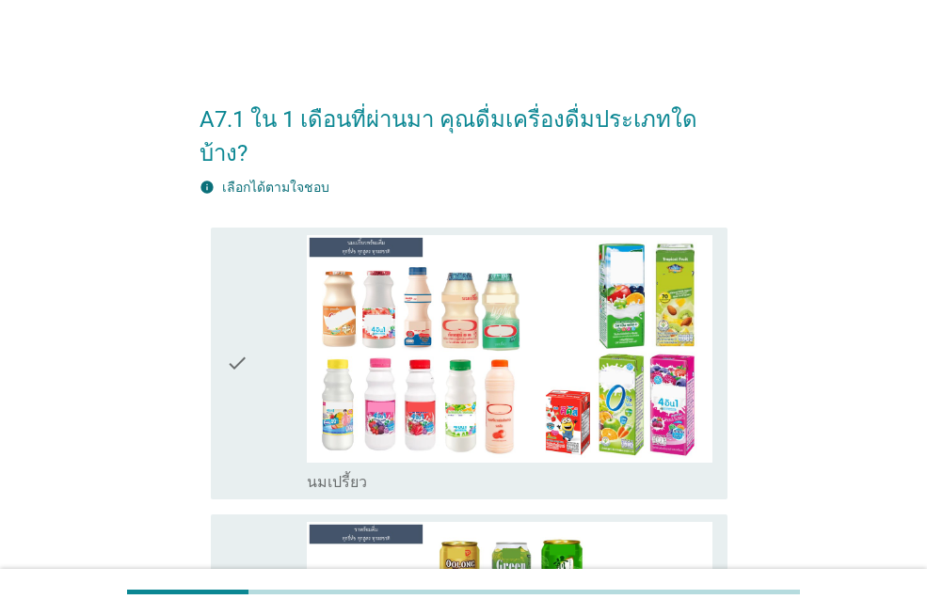
click at [286, 346] on div "check" at bounding box center [266, 363] width 81 height 257
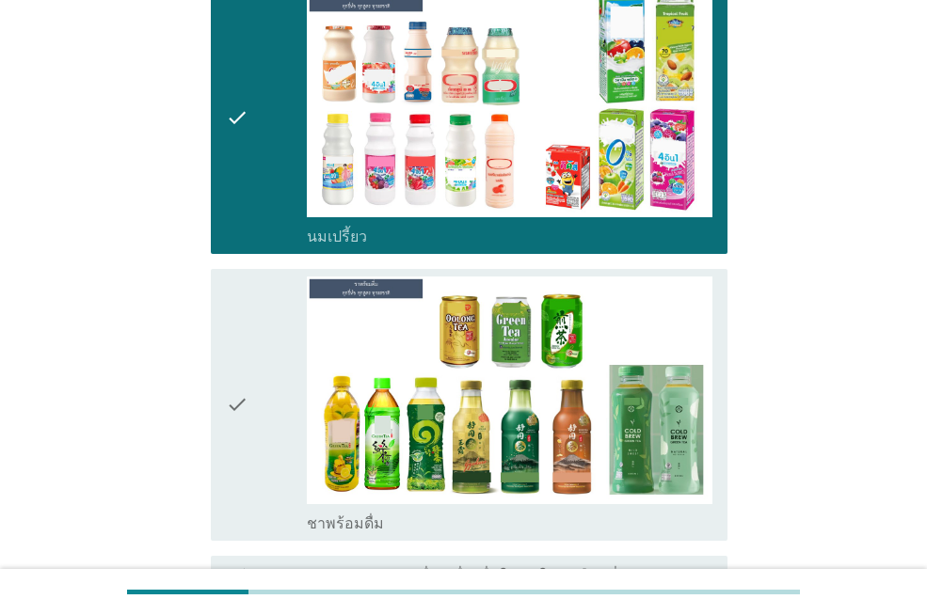
scroll to position [301, 0]
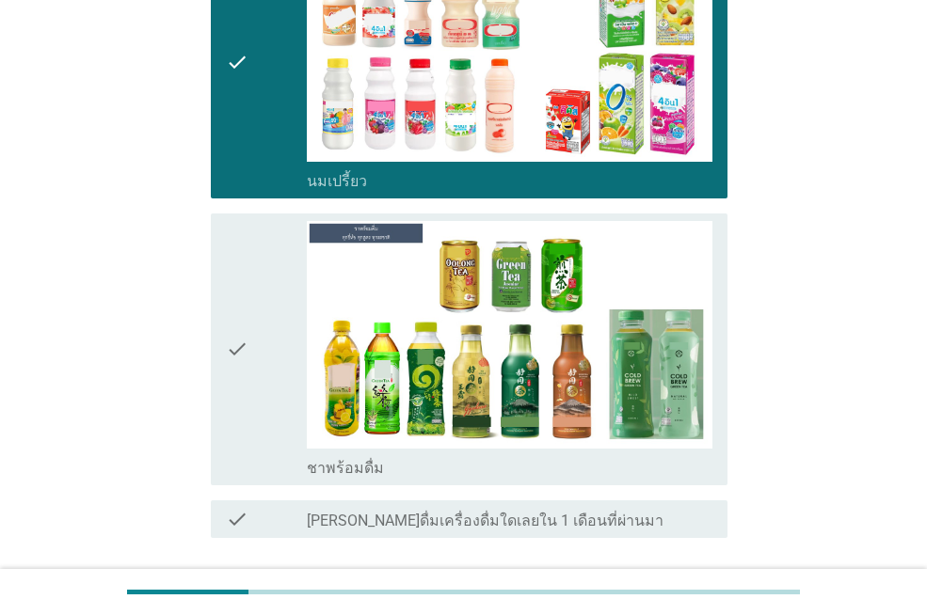
click at [287, 348] on div "check" at bounding box center [266, 349] width 81 height 257
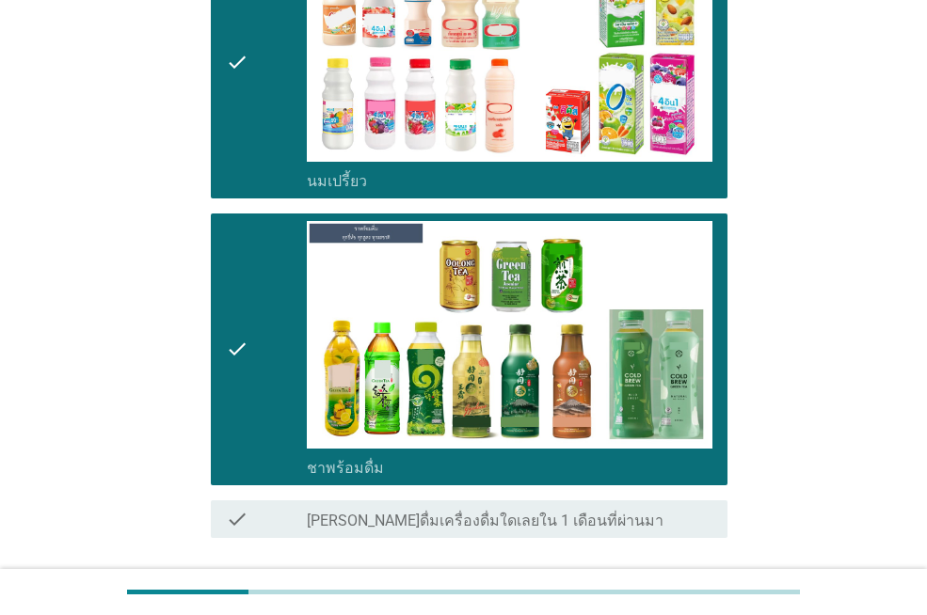
click at [658, 594] on div "ต่อไป" at bounding box center [678, 605] width 53 height 23
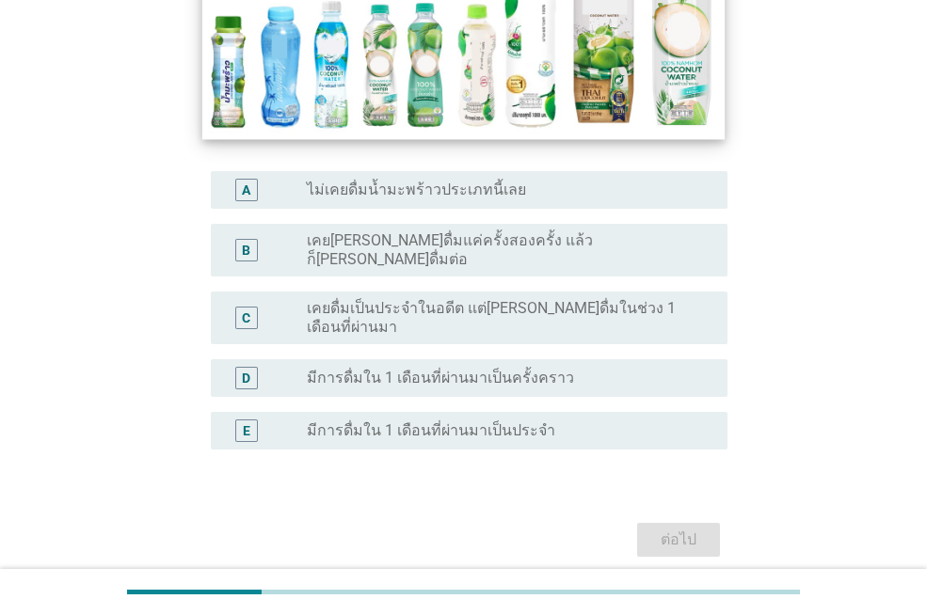
scroll to position [376, 0]
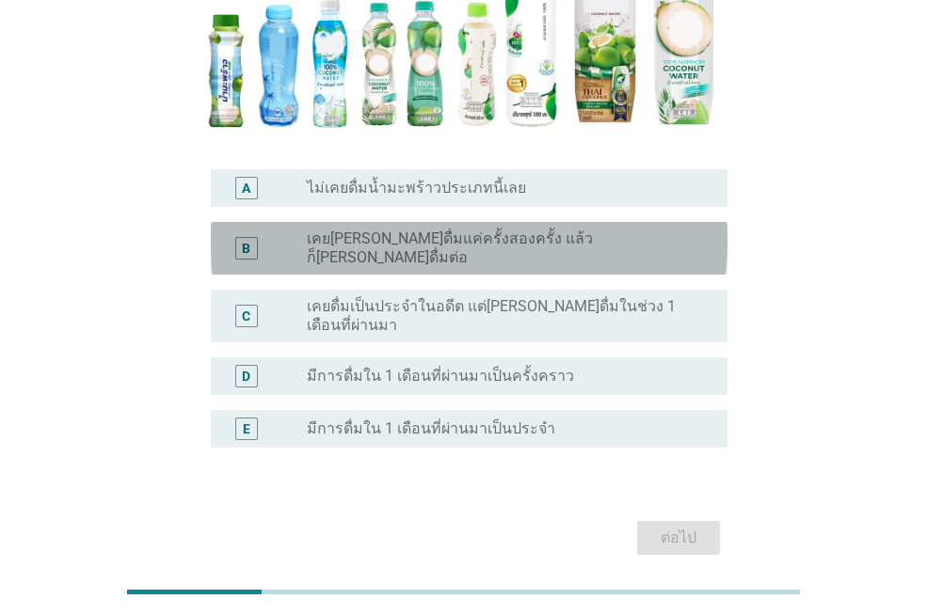
click at [652, 232] on div "radio_button_unchecked เคยลองดื่มแค่ครั้งสองครั้ง แล้วก็ไม่ได้ดื่มต่อ" at bounding box center [502, 249] width 390 height 38
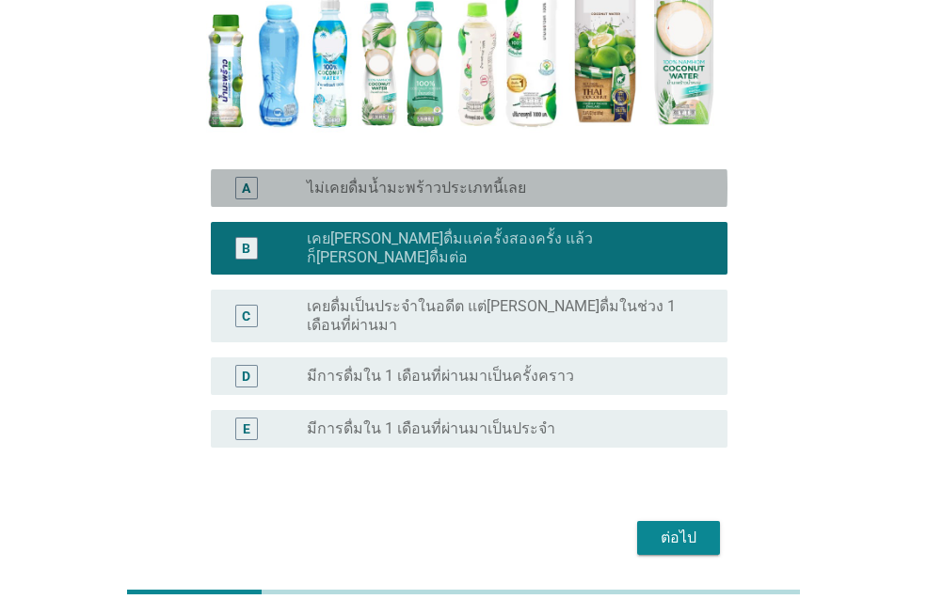
click at [657, 182] on div "radio_button_unchecked ไม่เคยดื่มน้ำมะพร้าวประเภทนี้เลย" at bounding box center [502, 188] width 390 height 19
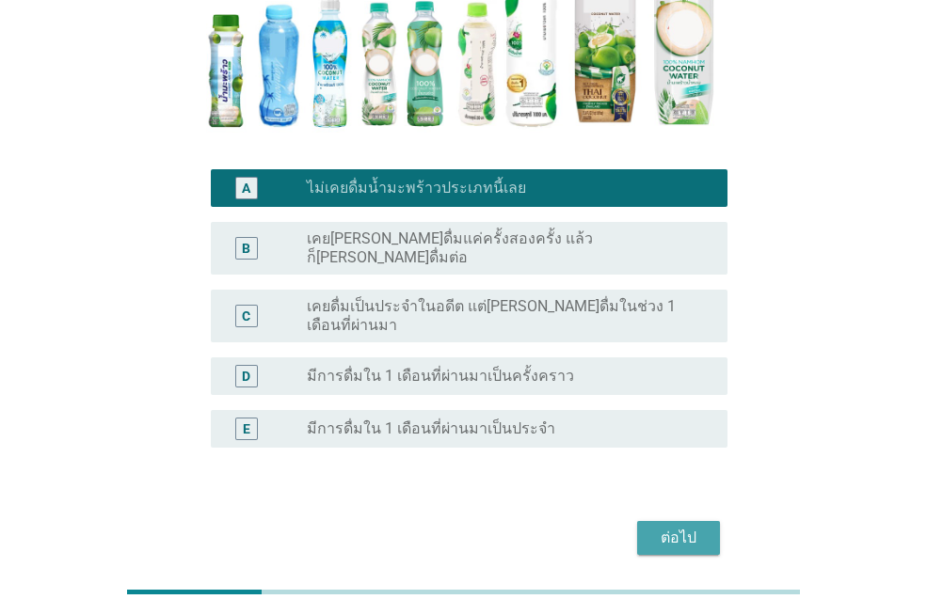
click at [687, 527] on div "ต่อไป" at bounding box center [678, 538] width 53 height 23
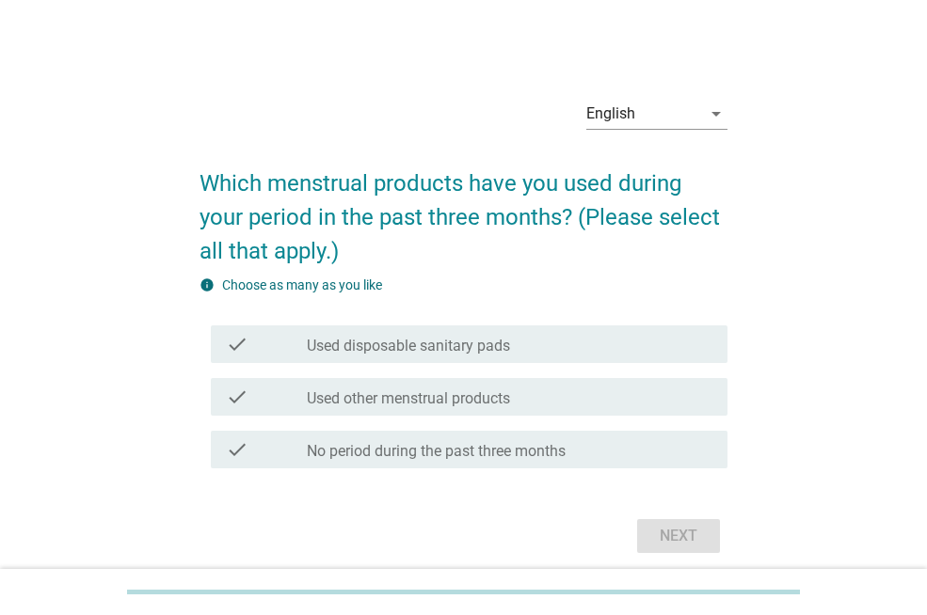
click at [404, 337] on label "Used disposable sanitary pads" at bounding box center [408, 346] width 203 height 19
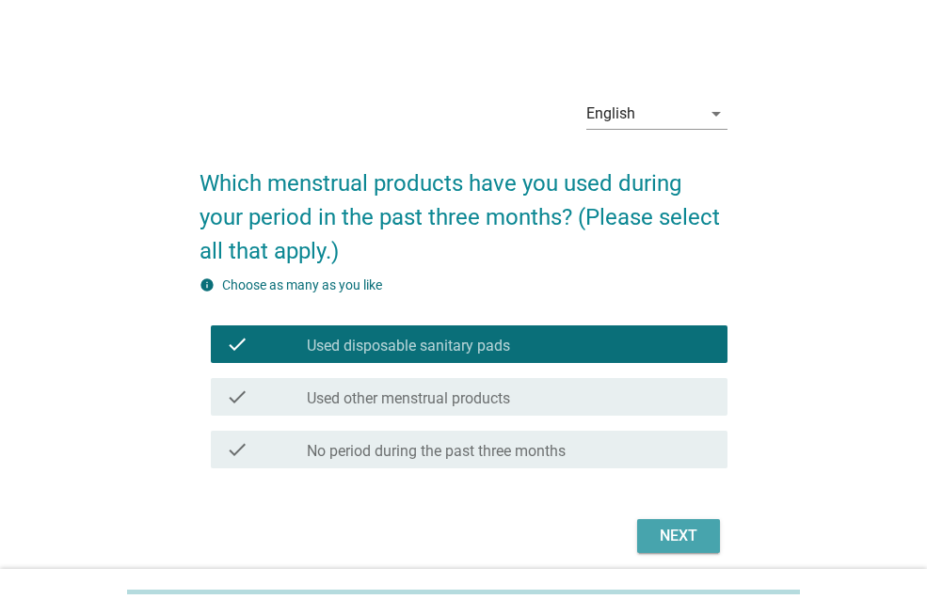
click at [655, 537] on div "Next" at bounding box center [678, 536] width 53 height 23
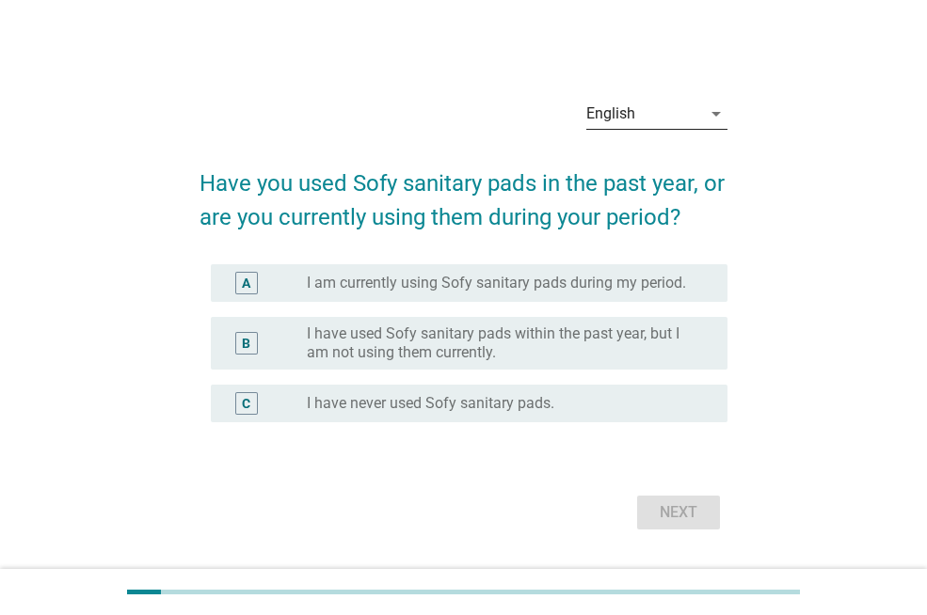
click at [708, 125] on div "English arrow_drop_down" at bounding box center [656, 114] width 141 height 30
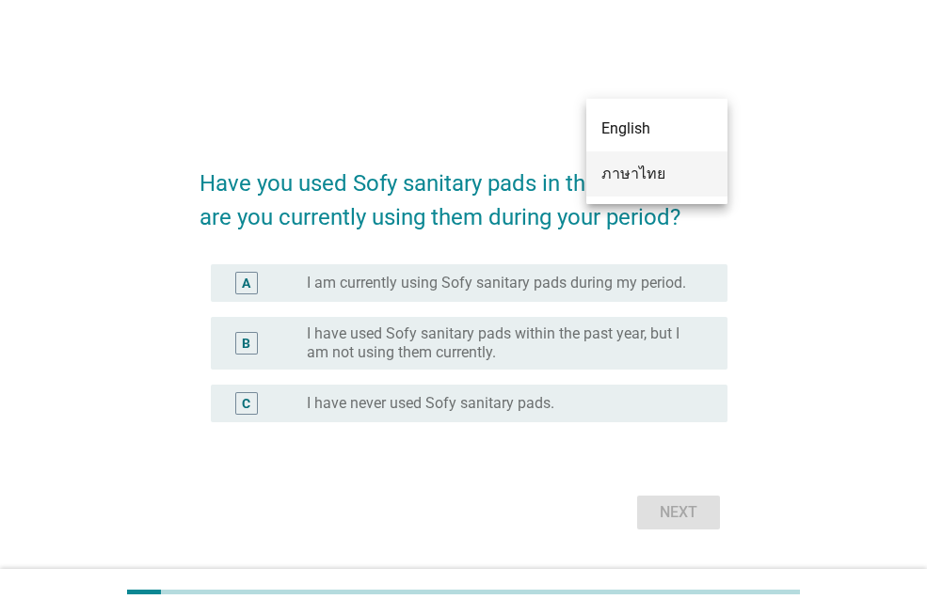
click at [680, 162] on div "ภาษาไทย" at bounding box center [656, 173] width 111 height 45
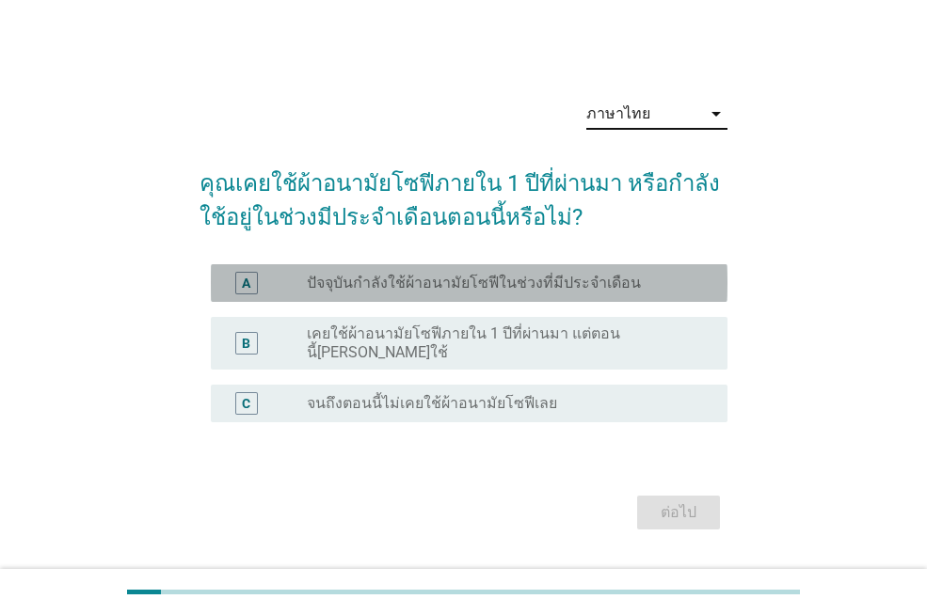
click at [606, 293] on label "ปัจจุบันกำลังใช้ผ้าอนามัยโซฟีในช่วงที่มีประจำเดือน" at bounding box center [474, 283] width 334 height 19
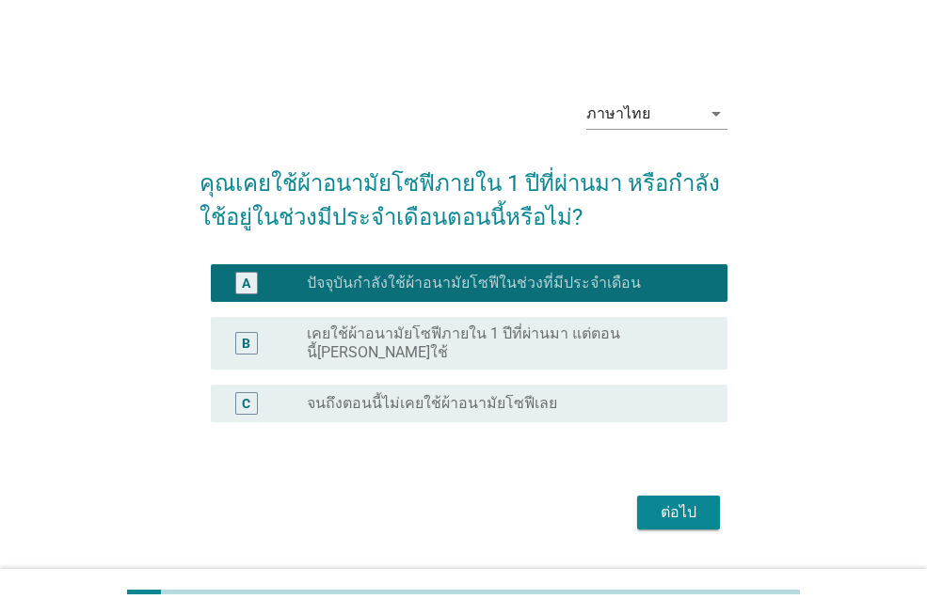
click at [678, 505] on div "ต่อไป" at bounding box center [678, 512] width 53 height 23
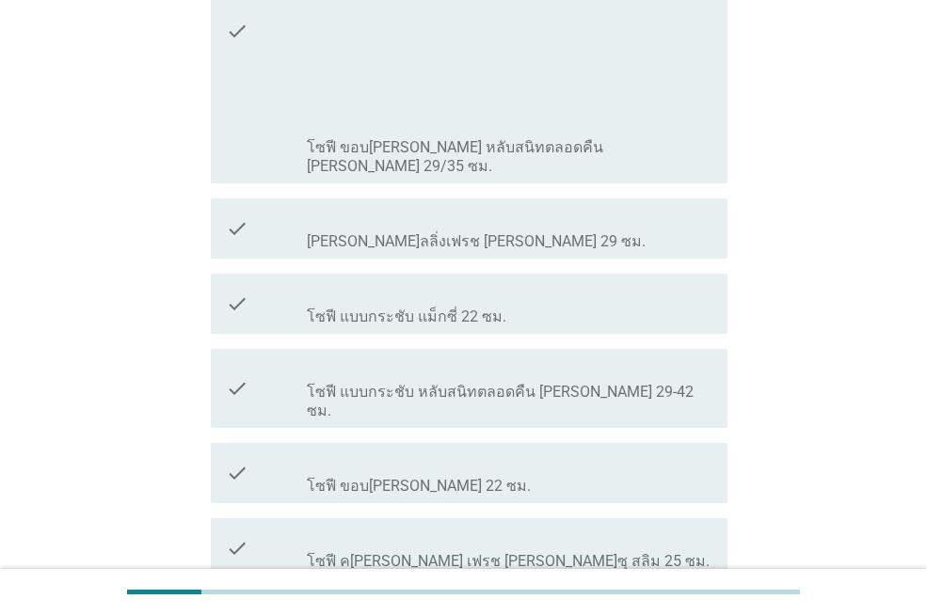
scroll to position [602, 0]
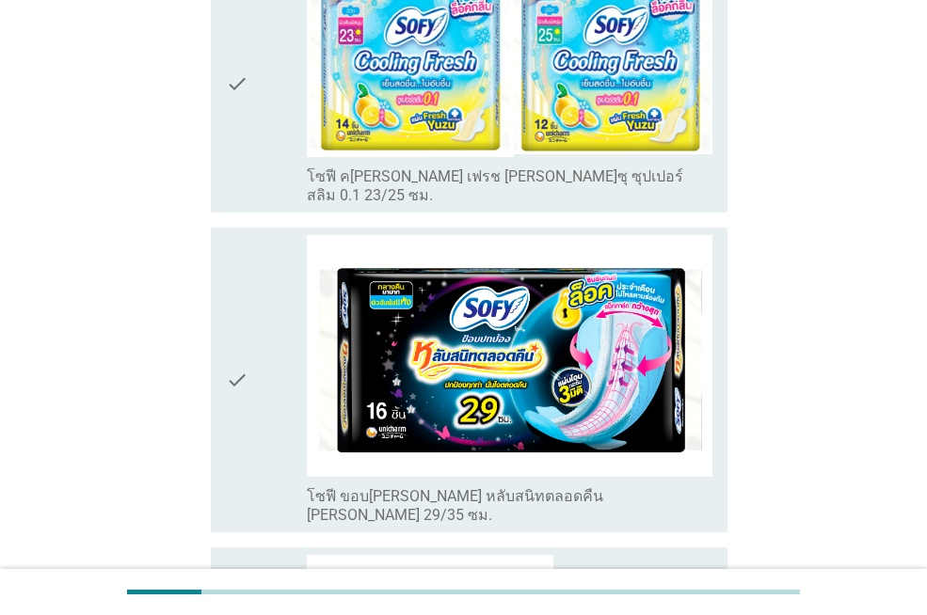
click at [596, 405] on div "check_box_outline_blank โซฟี ขอบ[PERSON_NAME] หลับสนิทตลอดคืน [PERSON_NAME] 29/…" at bounding box center [509, 380] width 405 height 291
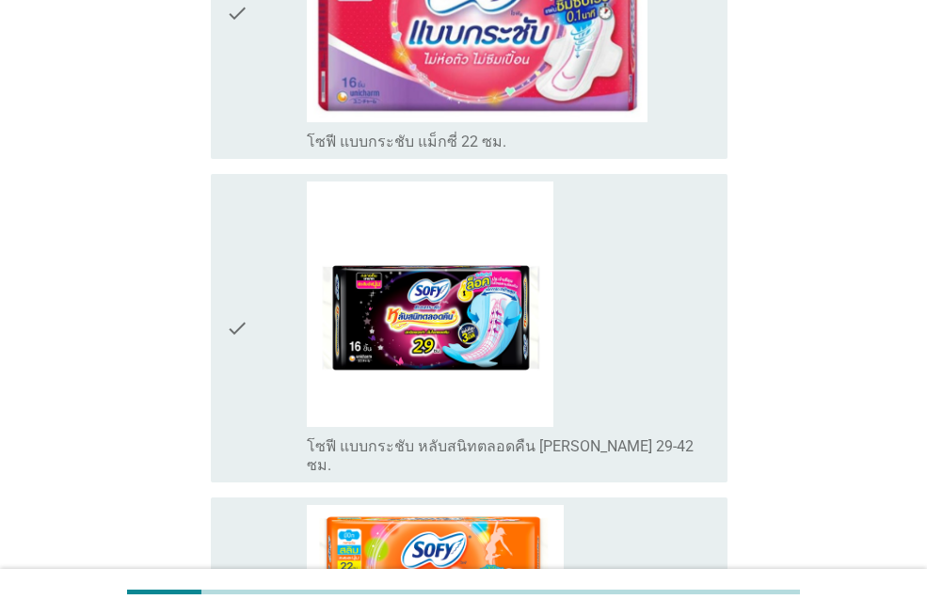
scroll to position [1655, 0]
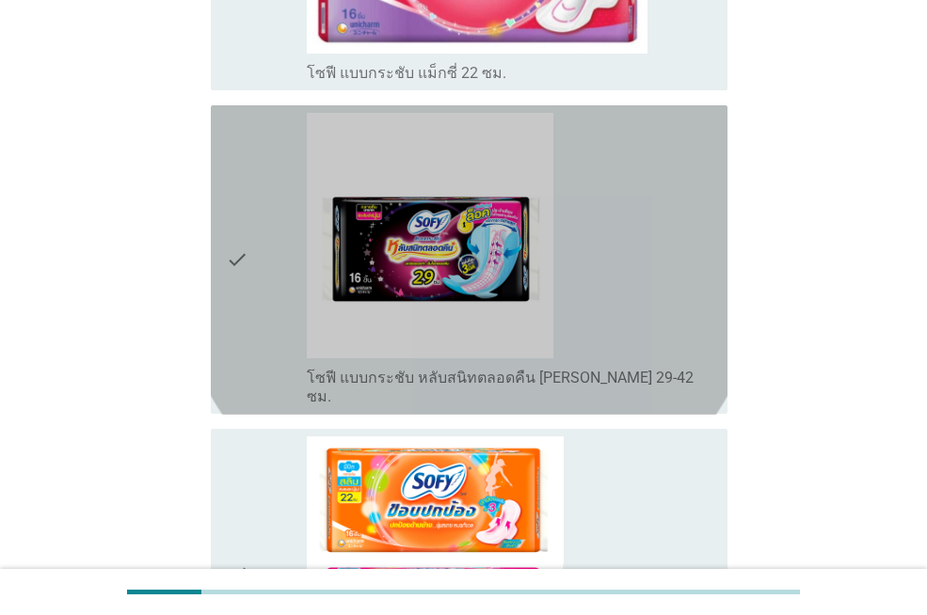
click at [674, 154] on div "check_box_outline_blank โซฟี แบบกระชับ หลับสนิทตลอดคืน [PERSON_NAME] 29-42 ซม." at bounding box center [509, 260] width 405 height 294
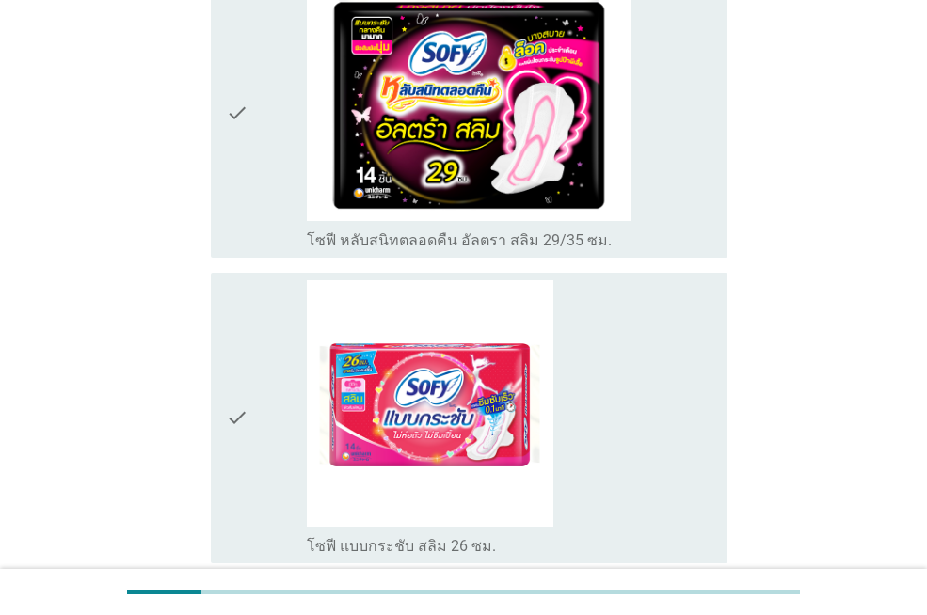
scroll to position [3838, 0]
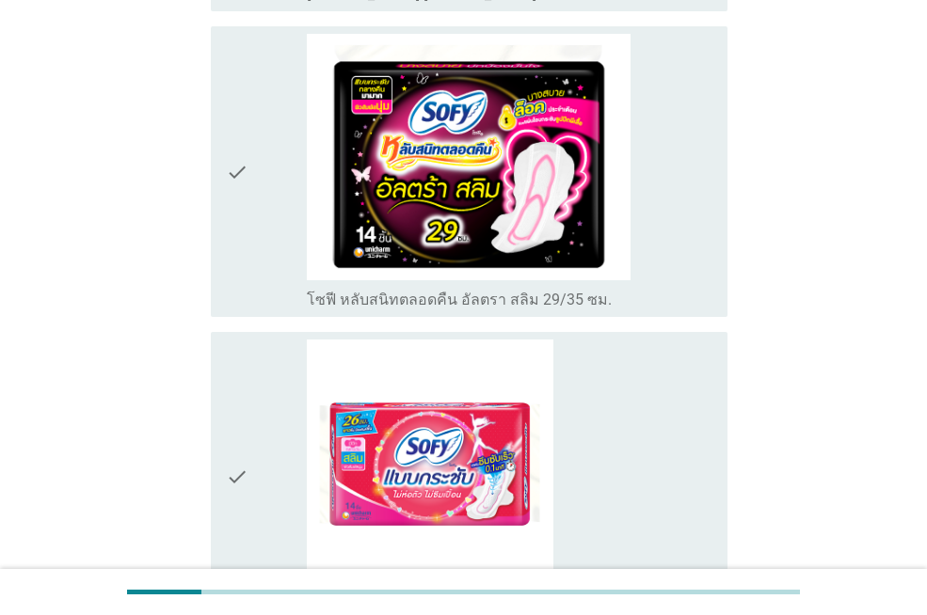
click at [674, 154] on div "check_box_outline_blank โซฟี หลับสนิทตลอดคืน อัลตรา สลิม 29/35 ซม." at bounding box center [509, 172] width 405 height 276
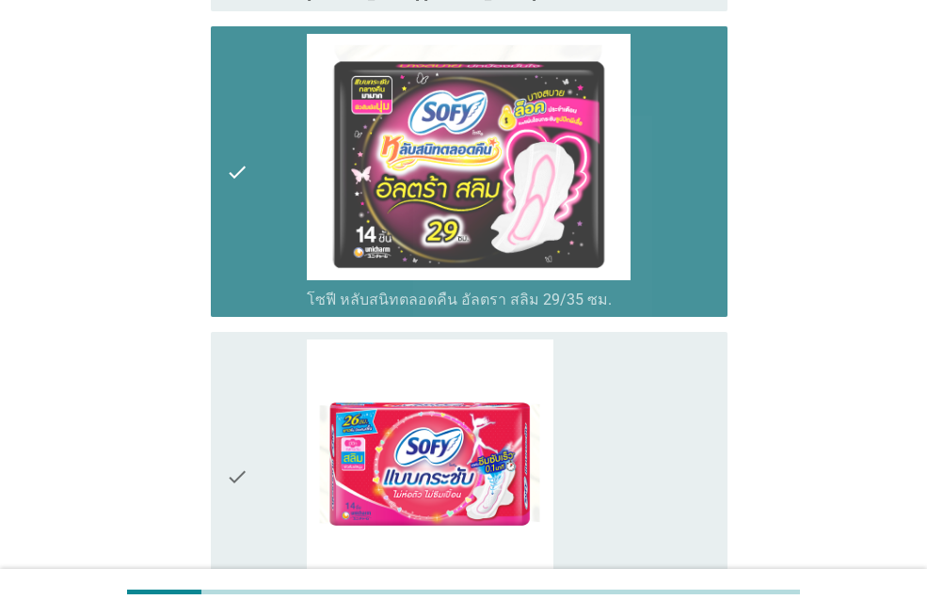
click at [674, 154] on div "check_box_outline_blank โซฟี หลับสนิทตลอดคืน อัลตรา สลิม 29/35 ซม." at bounding box center [509, 172] width 405 height 276
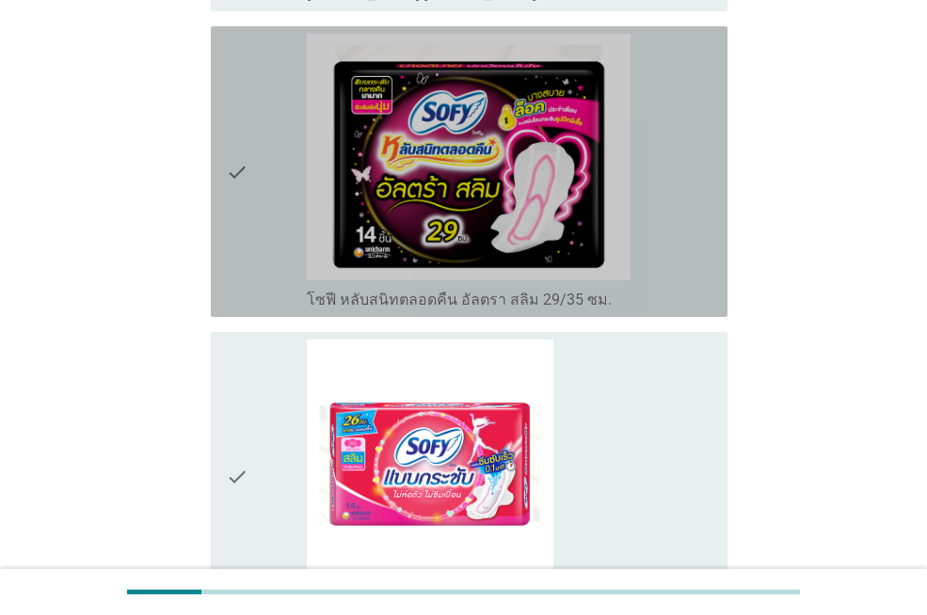
click at [675, 153] on div "check_box_outline_blank โซฟี หลับสนิทตลอดคืน อัลตรา สลิม 29/35 ซม." at bounding box center [509, 172] width 405 height 276
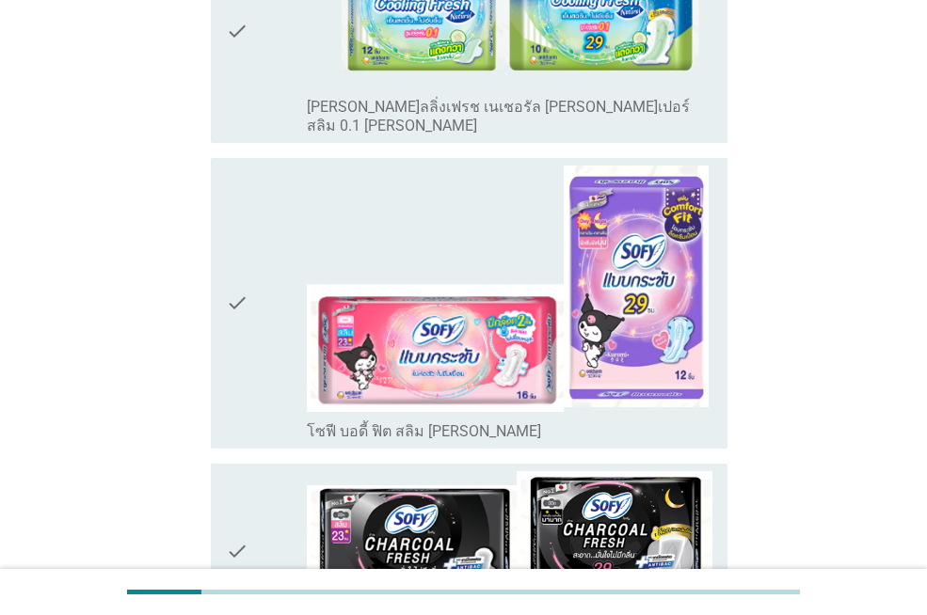
scroll to position [6265, 0]
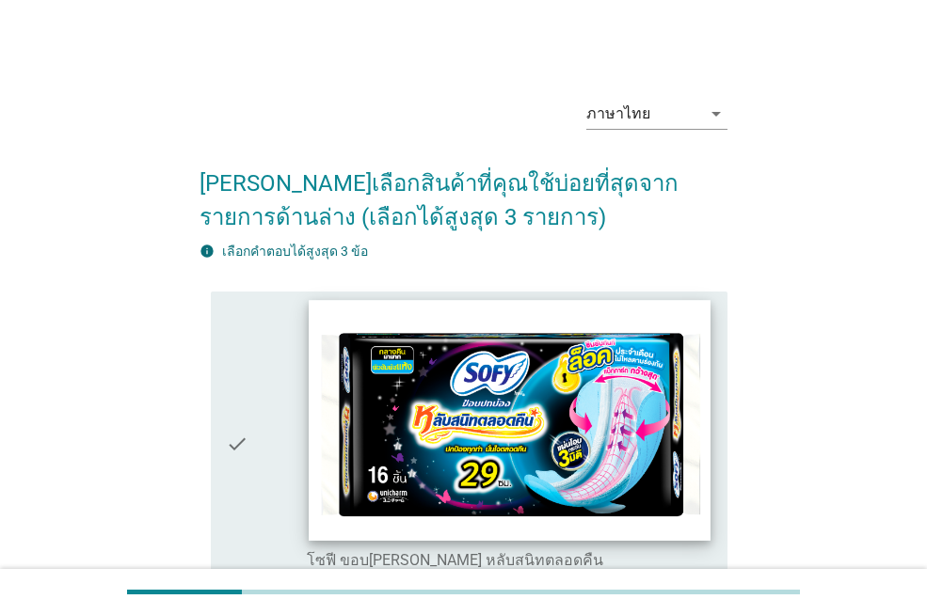
click at [309, 404] on img at bounding box center [509, 420] width 401 height 240
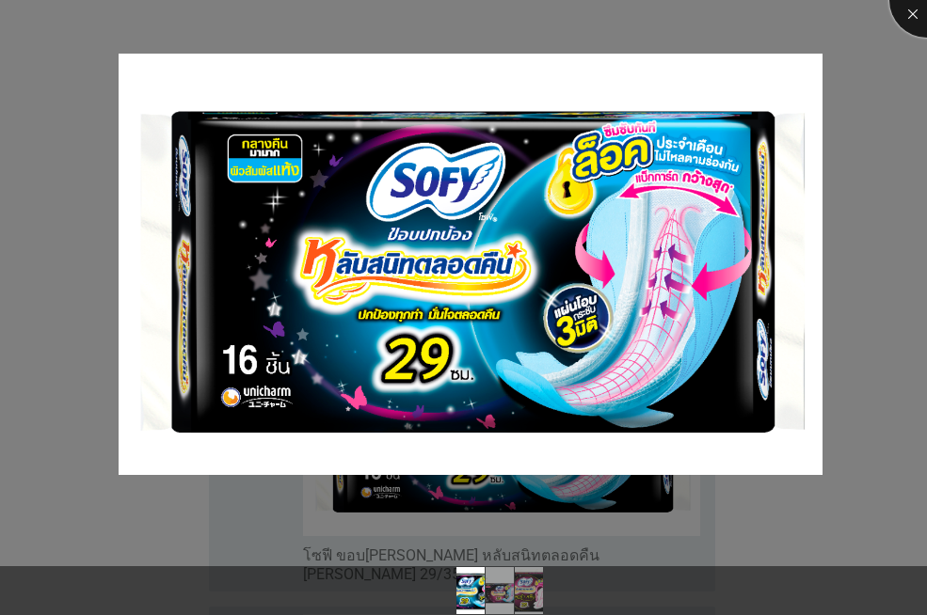
click at [917, 16] on div at bounding box center [926, -1] width 75 height 75
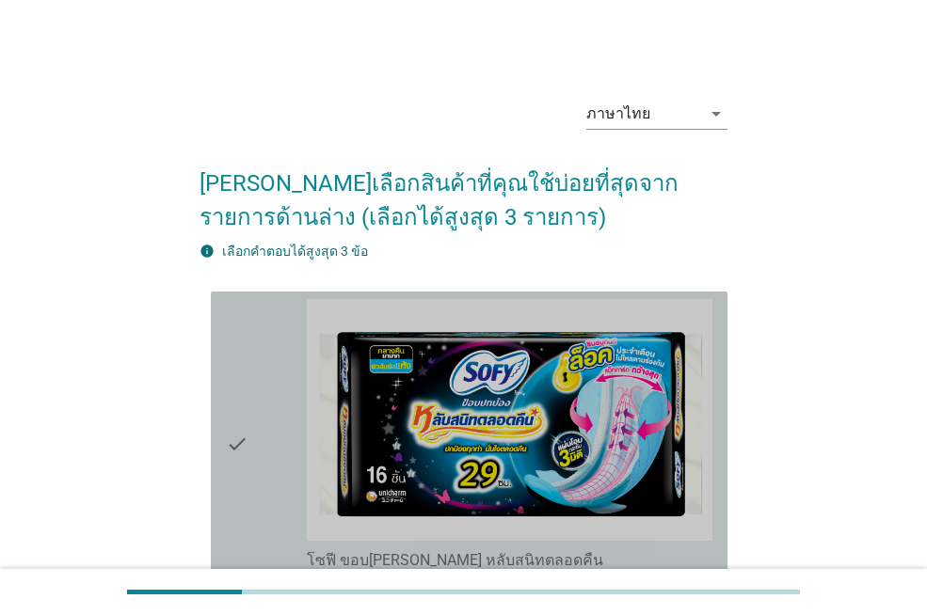
click at [267, 344] on div "check" at bounding box center [266, 444] width 81 height 291
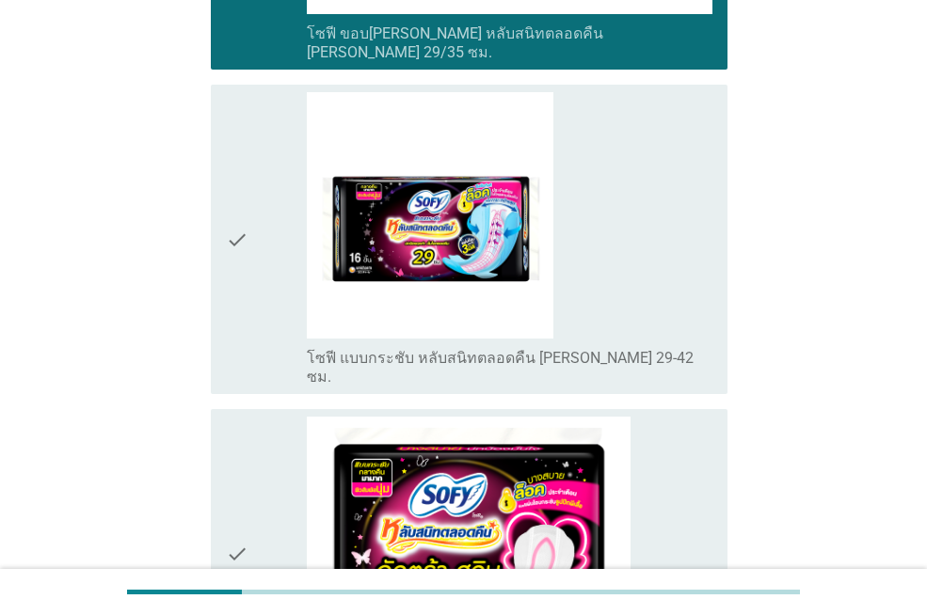
scroll to position [564, 0]
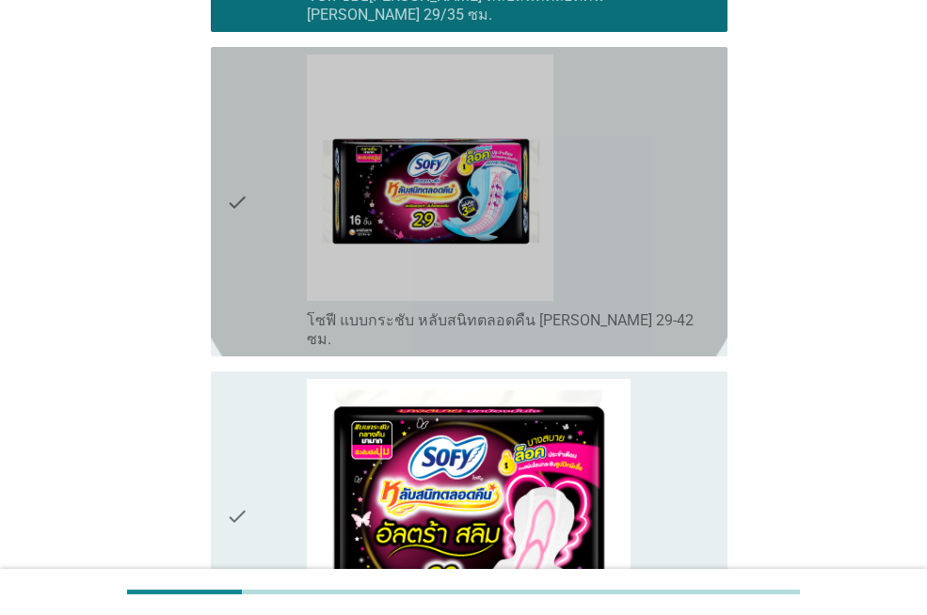
click at [271, 273] on div "check" at bounding box center [266, 202] width 81 height 294
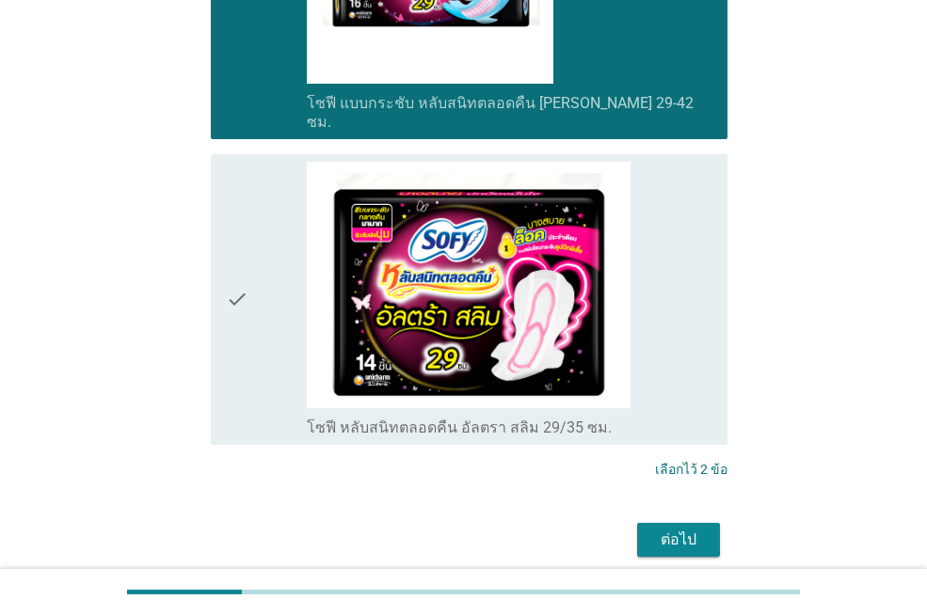
scroll to position [820, 0]
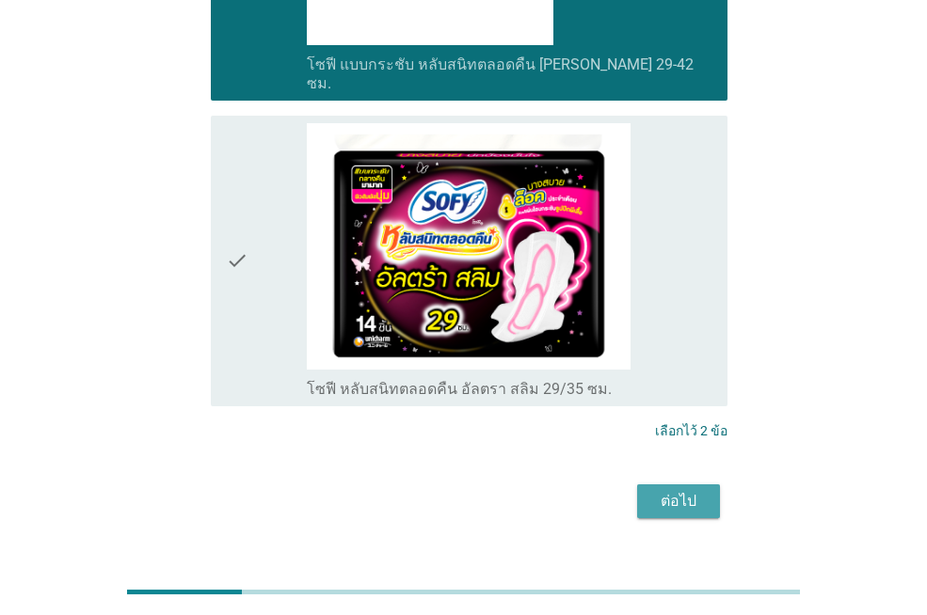
click at [656, 490] on div "ต่อไป" at bounding box center [678, 501] width 53 height 23
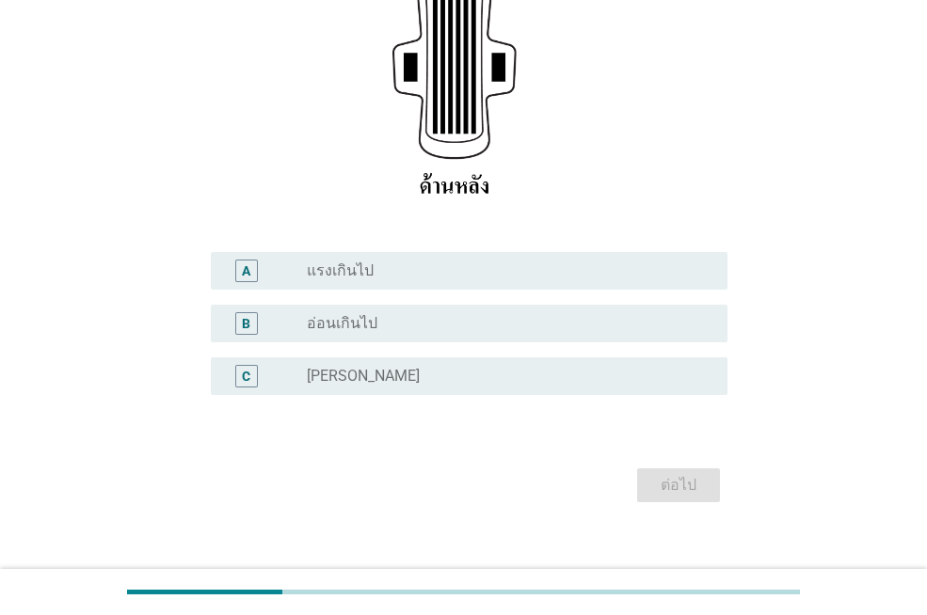
scroll to position [390, 0]
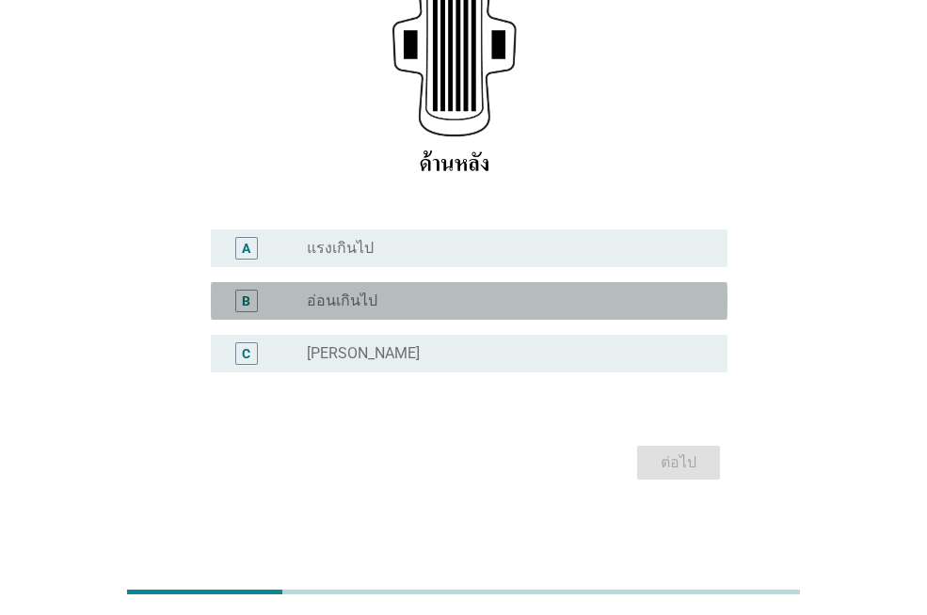
click at [630, 313] on div "B radio_button_unchecked อ่อนเกินไป" at bounding box center [469, 301] width 516 height 38
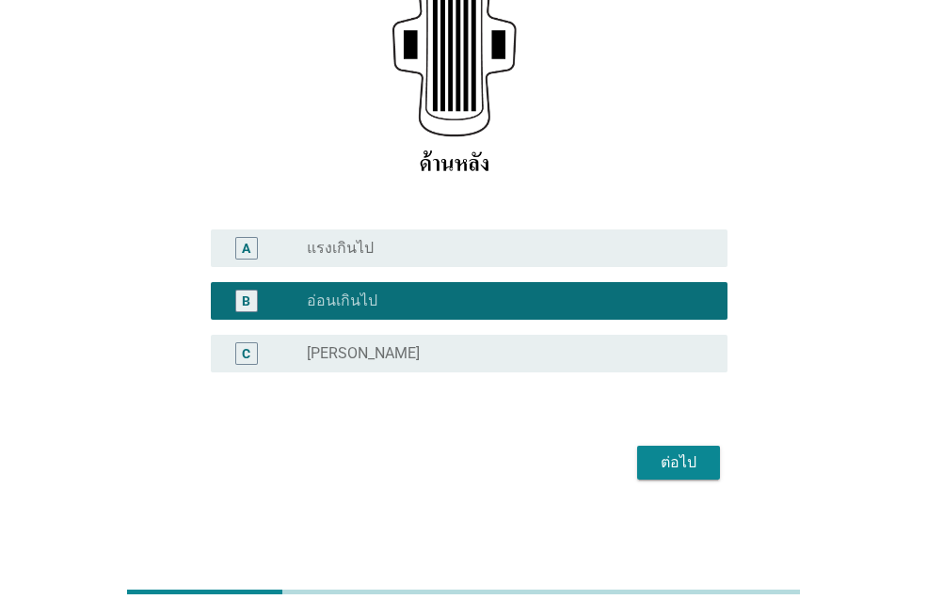
click at [657, 445] on div "ต่อไป" at bounding box center [463, 462] width 528 height 45
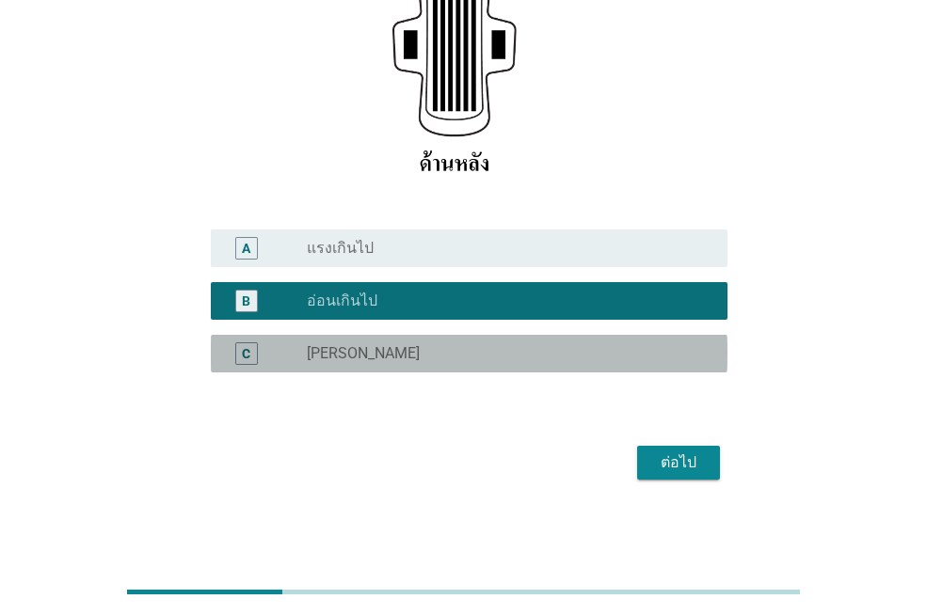
click at [660, 362] on div "radio_button_unchecked [PERSON_NAME]" at bounding box center [502, 353] width 390 height 19
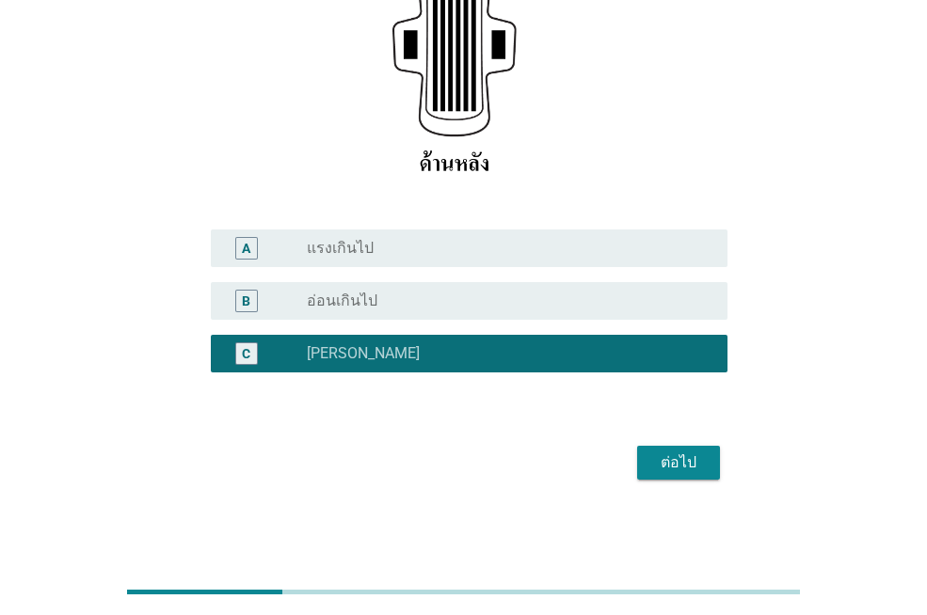
click at [672, 456] on div "ต่อไป" at bounding box center [678, 462] width 53 height 23
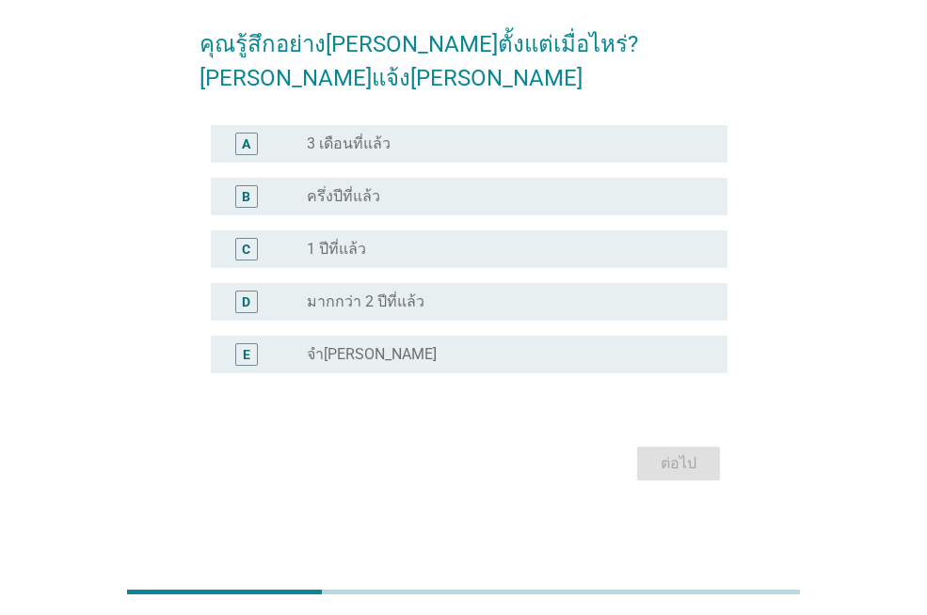
scroll to position [0, 0]
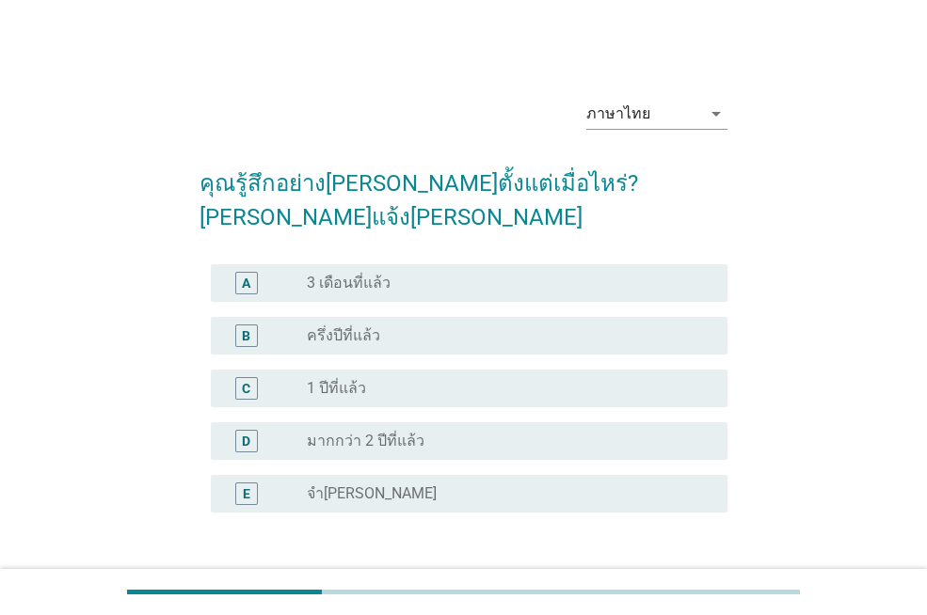
click at [619, 273] on div "A radio_button_unchecked 3 เดือนที่แล้ว" at bounding box center [463, 283] width 528 height 53
click at [619, 274] on div "radio_button_unchecked 3 เดือนที่แล้ว" at bounding box center [502, 283] width 390 height 19
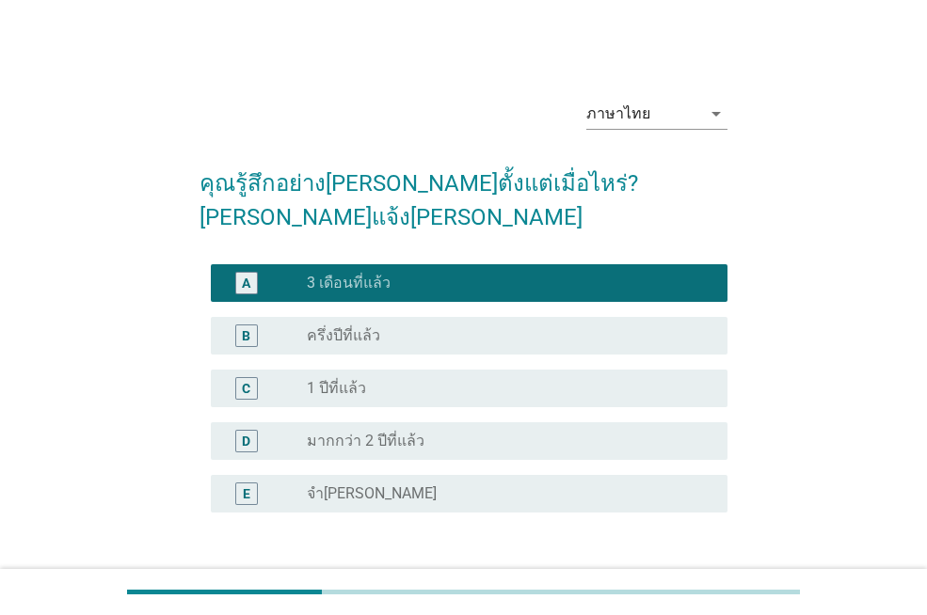
click at [689, 592] on div "ต่อไป" at bounding box center [678, 603] width 53 height 23
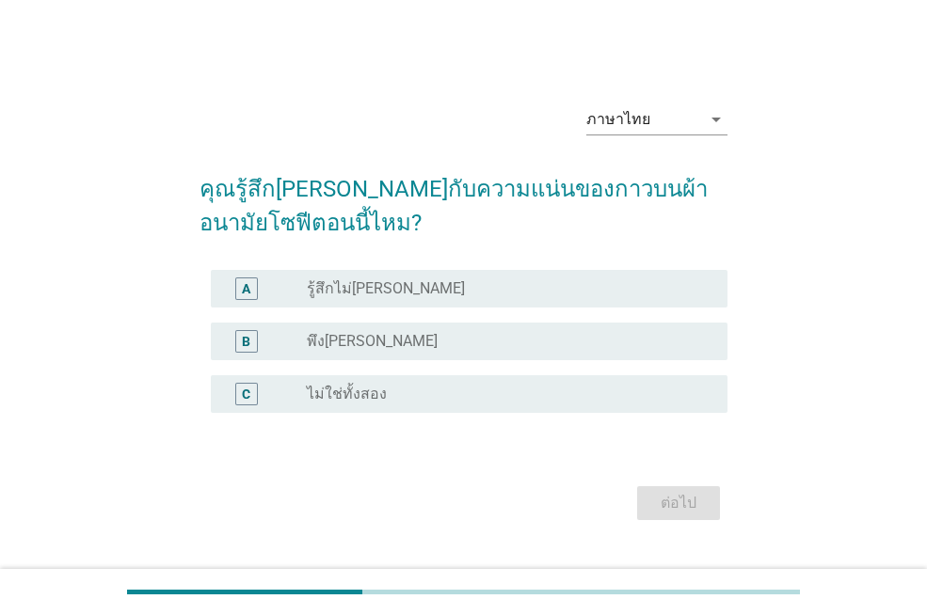
click at [637, 326] on div "B radio_button_unchecked พึง[PERSON_NAME]" at bounding box center [469, 342] width 516 height 38
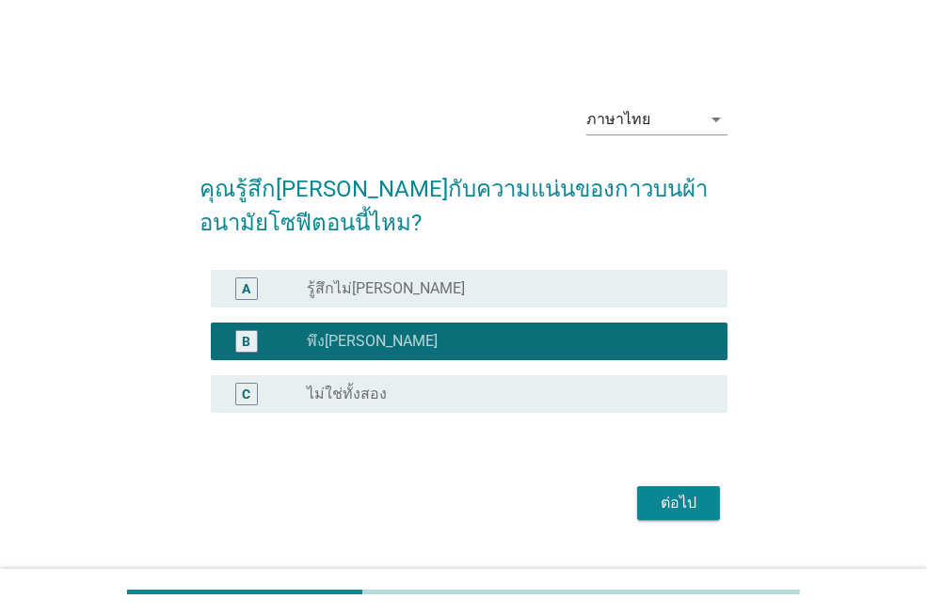
click at [671, 474] on form "คุณรู้สึก[PERSON_NAME]กับความแน่นของกาวบนผ้าอนามัยโซฟีตอนนี้ไหม? A radio_button…" at bounding box center [463, 339] width 528 height 372
click at [670, 491] on button "ต่อไป" at bounding box center [678, 503] width 83 height 34
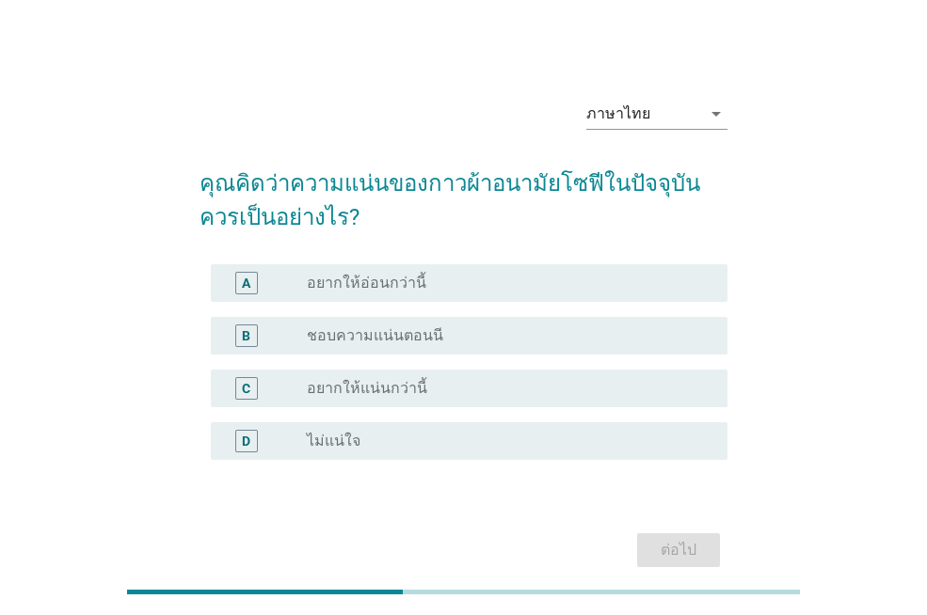
click at [644, 328] on div "radio_button_unchecked ชอบความแน่นตอนนี" at bounding box center [502, 335] width 390 height 19
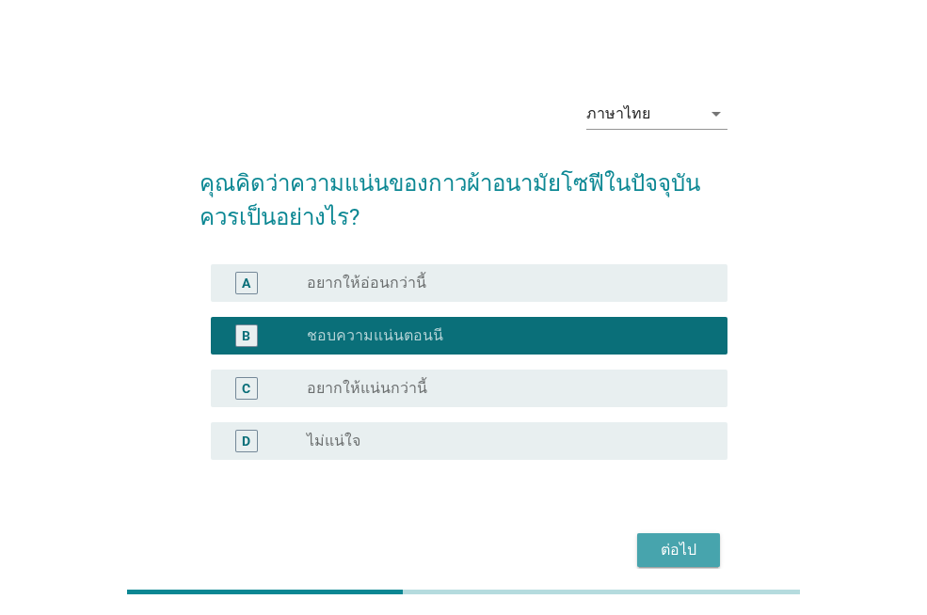
click at [658, 537] on button "ต่อไป" at bounding box center [678, 550] width 83 height 34
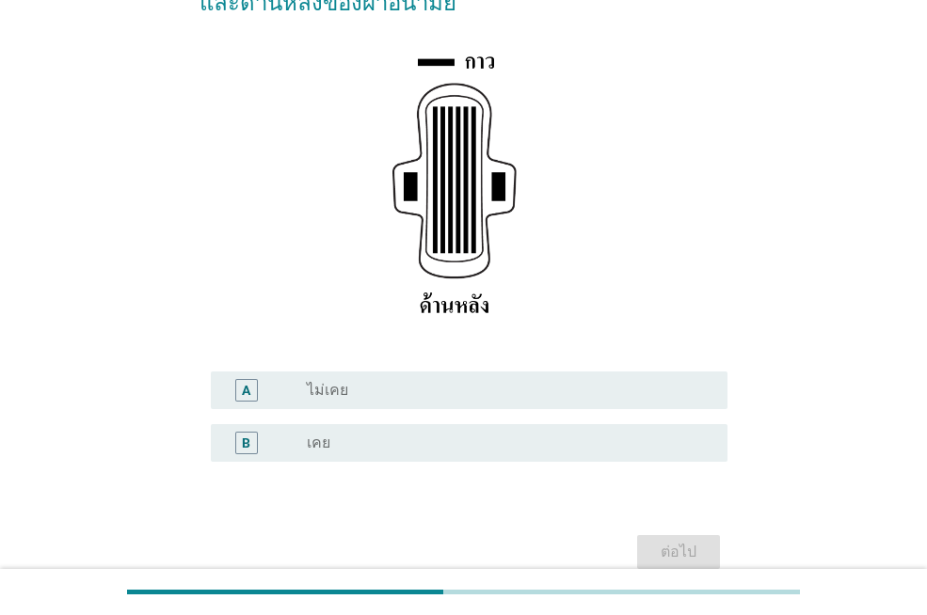
scroll to position [338, 0]
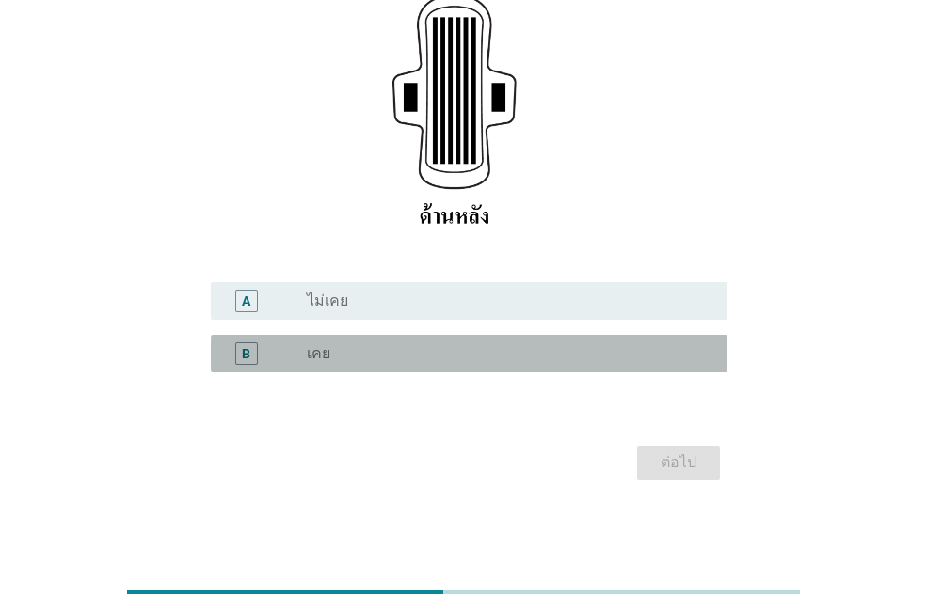
click at [594, 341] on div "B radio_button_unchecked เคย" at bounding box center [469, 354] width 516 height 38
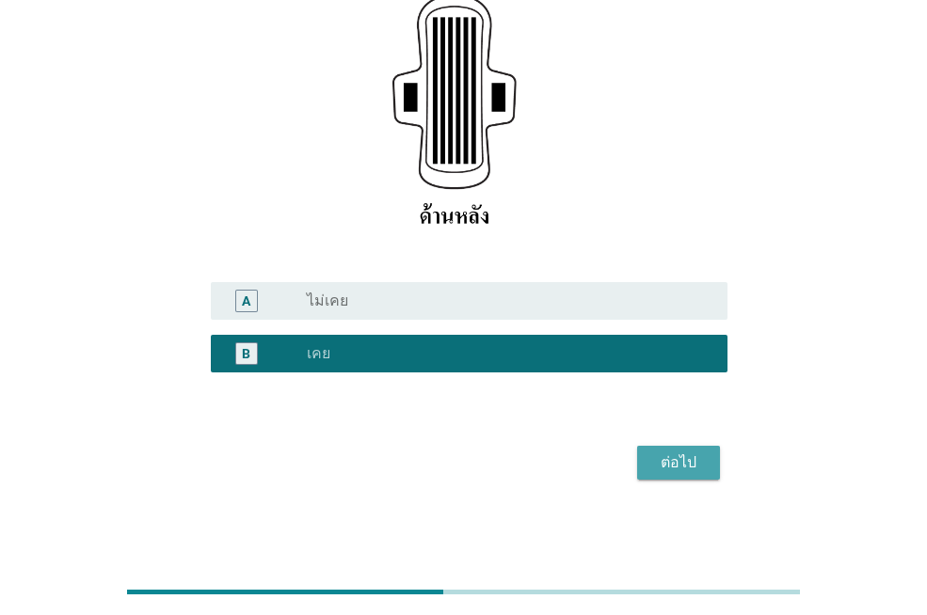
click at [647, 467] on button "ต่อไป" at bounding box center [678, 463] width 83 height 34
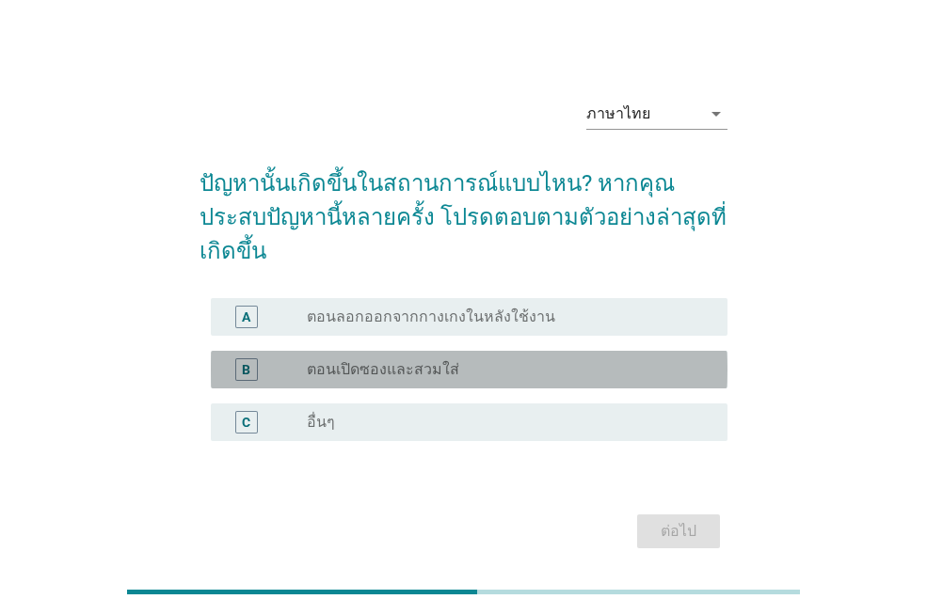
click at [638, 351] on div "B radio_button_unchecked ตอนเปิดซองและสวมใส่" at bounding box center [469, 370] width 516 height 38
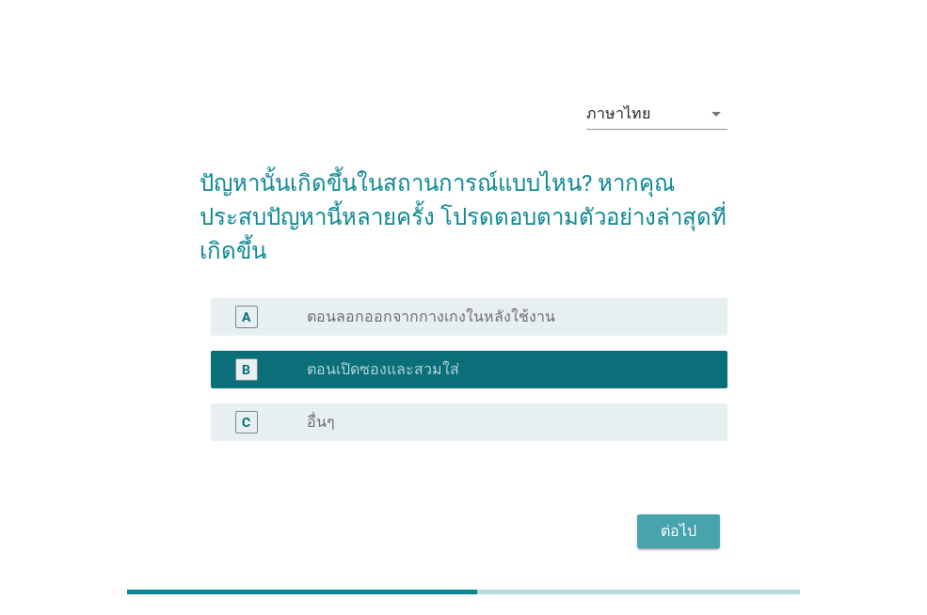
click at [676, 520] on div "ต่อไป" at bounding box center [678, 531] width 53 height 23
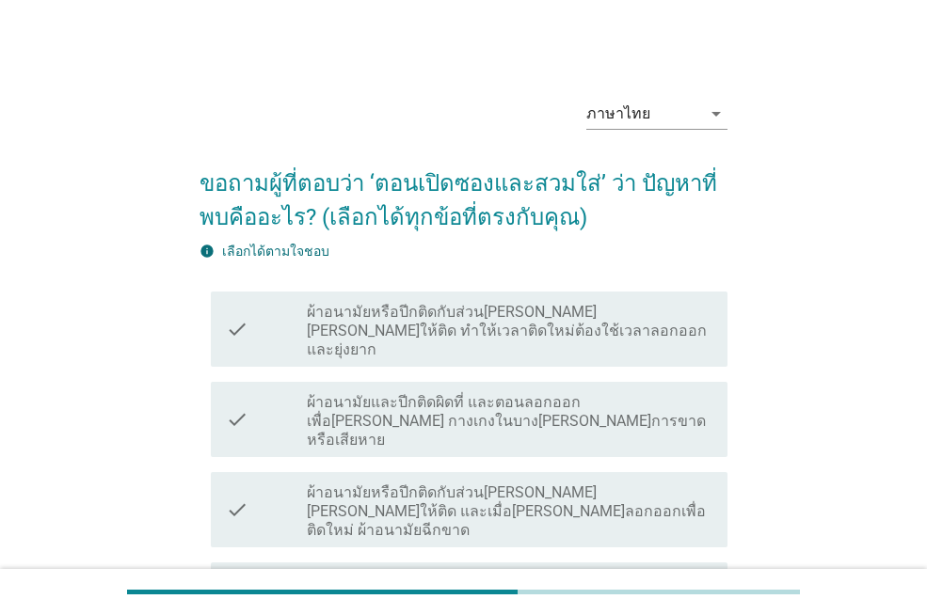
click at [672, 394] on label "ผ้าอนามัยและปีกติดผิดที่ และตอนลอกออกเพื่อ[PERSON_NAME] กางเกงในบาง[PERSON_NAME…" at bounding box center [509, 421] width 405 height 56
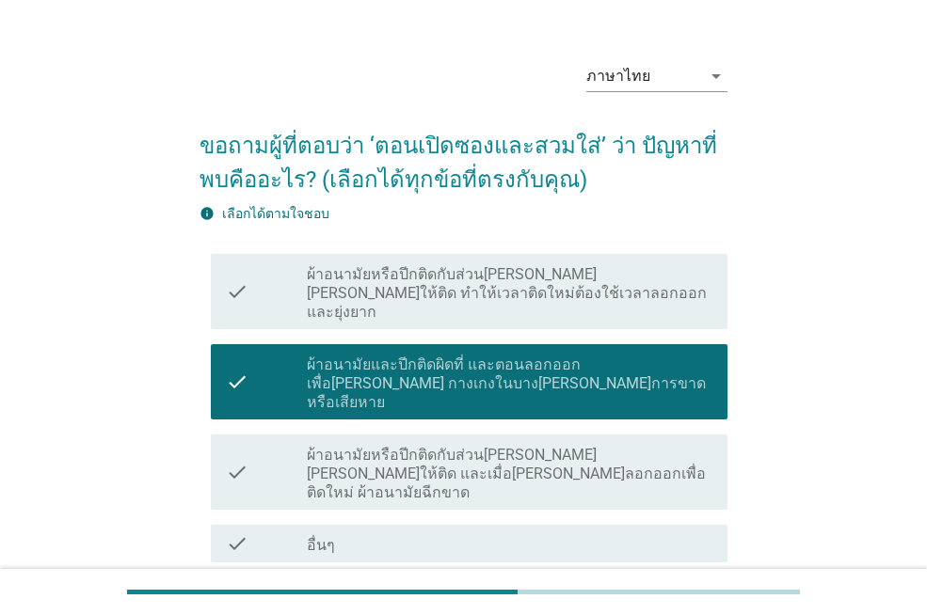
scroll to position [75, 0]
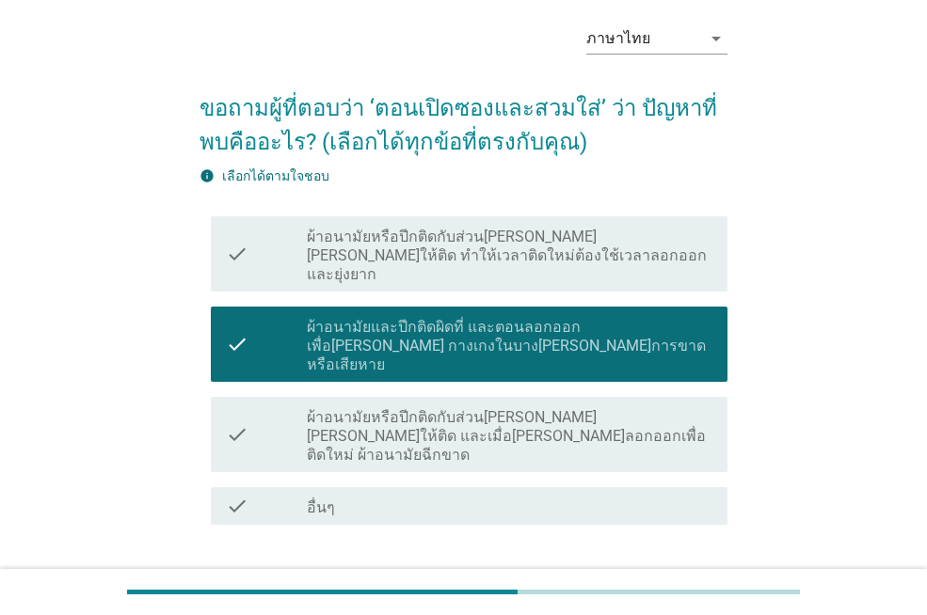
click at [684, 581] on div "ต่อไป" at bounding box center [678, 592] width 53 height 23
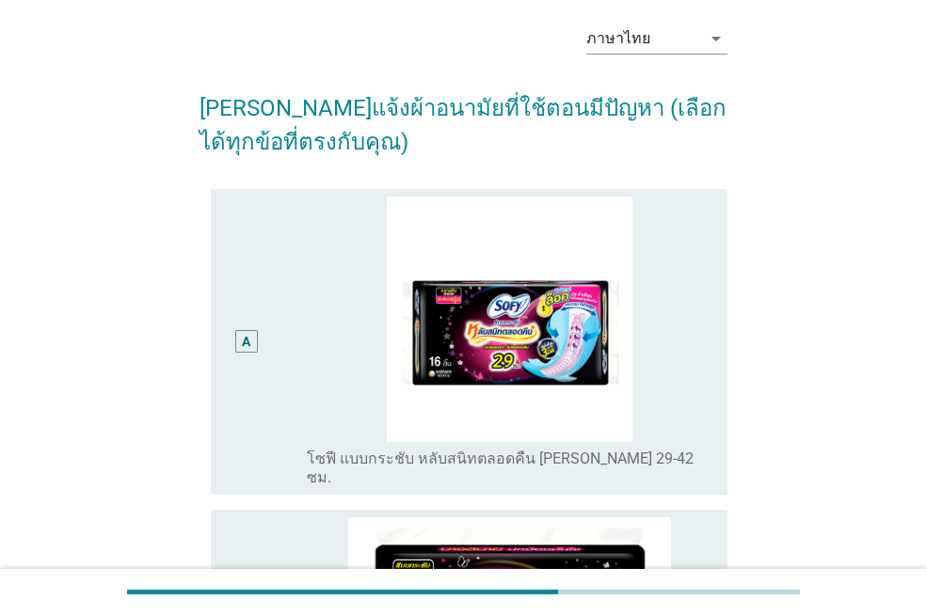
scroll to position [0, 0]
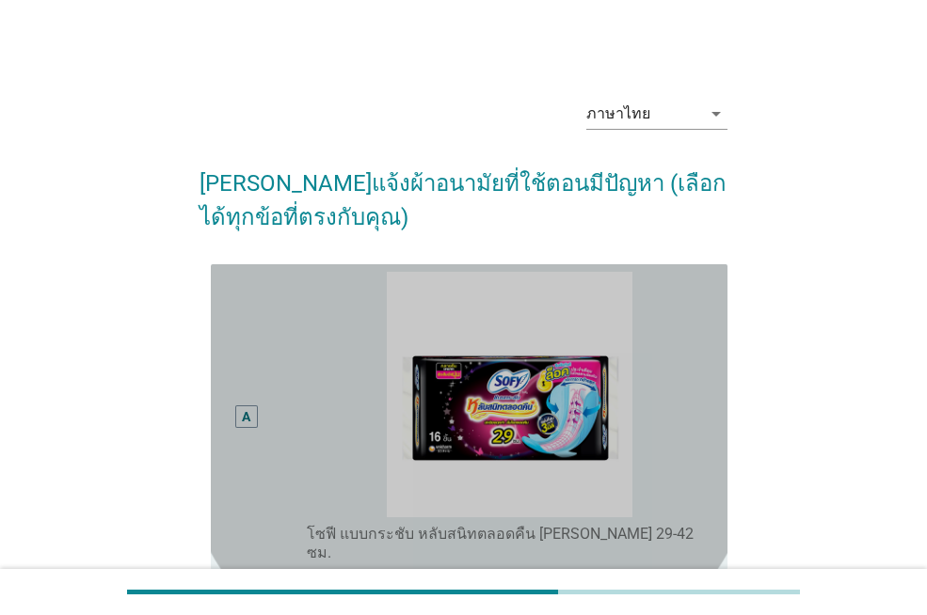
click at [684, 534] on div "radio_button_unchecked โซฟี แบบกระชับ หลับสนิทตลอดคืน [PERSON_NAME] 29-42 ซม." at bounding box center [502, 544] width 390 height 38
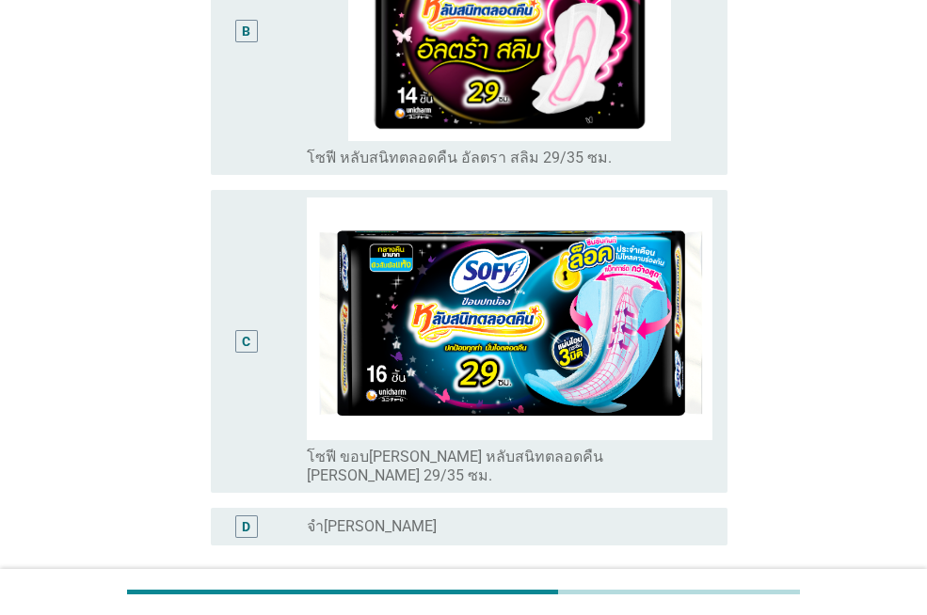
scroll to position [752, 0]
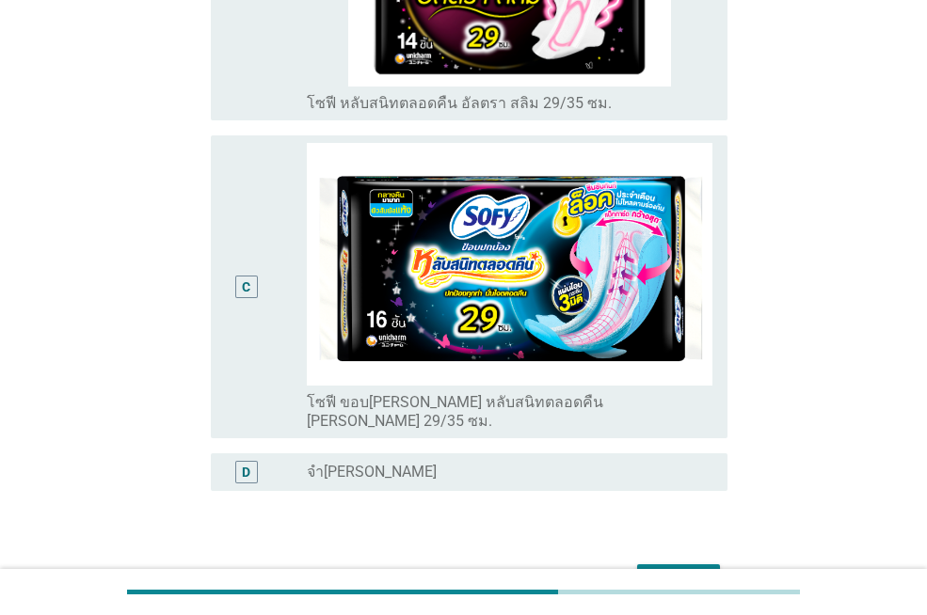
click at [686, 570] on div "ต่อไป" at bounding box center [678, 581] width 53 height 23
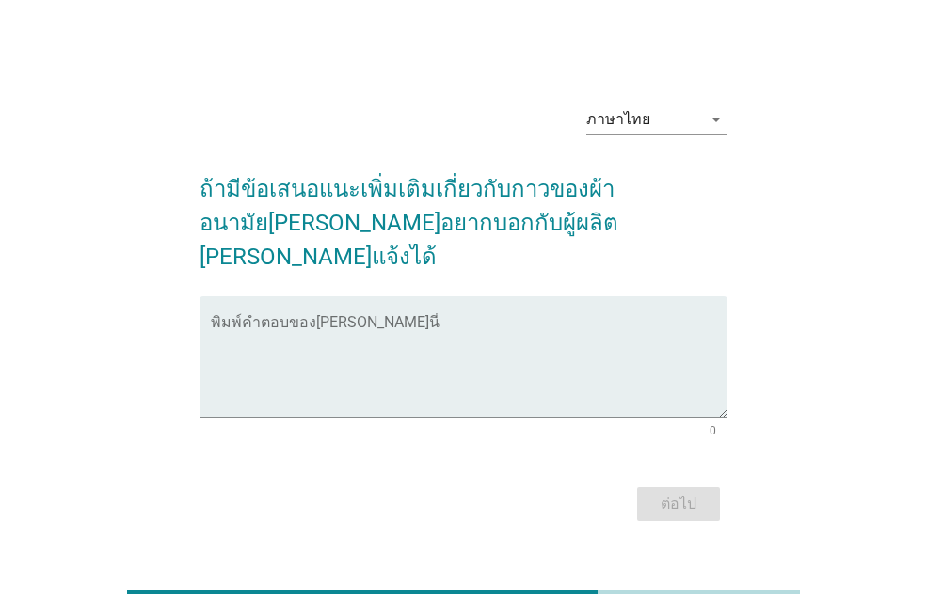
click at [685, 522] on div "ภาษาไทย arrow_drop_down ถ้ามีข้อเสนอแนะเพิ่มเติมเกี่ยวกับกาวของผ้าอนามัย[PERSON…" at bounding box center [463, 307] width 558 height 467
click at [687, 521] on div "ภาษาไทย arrow_drop_down ถ้ามีข้อเสนอแนะเพิ่มเติมเกี่ยวกับกาวของผ้าอนามัย[PERSON…" at bounding box center [463, 307] width 558 height 467
click at [706, 422] on div "พิมพ์คำตอบของ[PERSON_NAME]นี่ 0" at bounding box center [463, 370] width 528 height 148
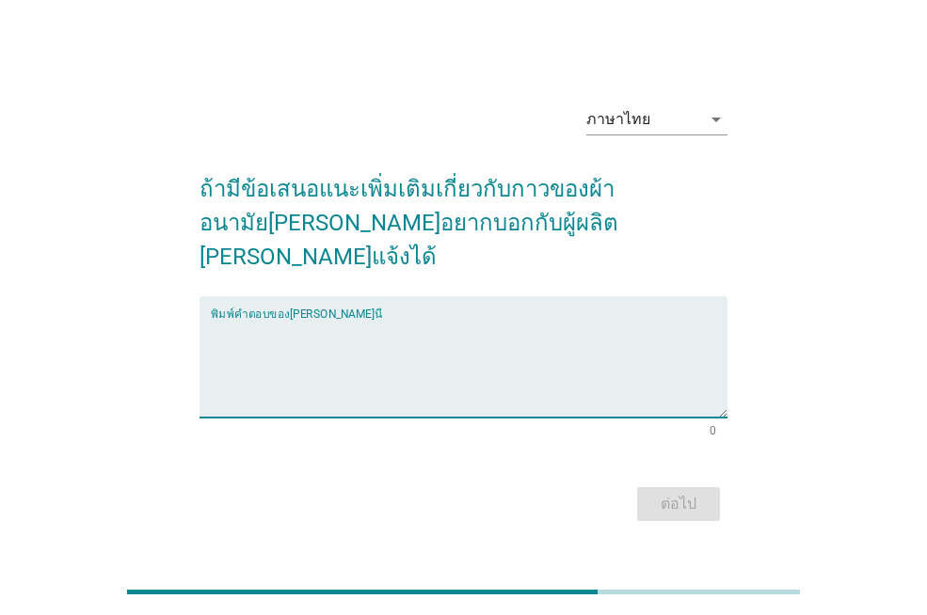
click at [673, 365] on textarea "พิมพ์คำตอบของคุณ ที่นี่" at bounding box center [469, 368] width 516 height 99
type textarea "ใส่สบาย"
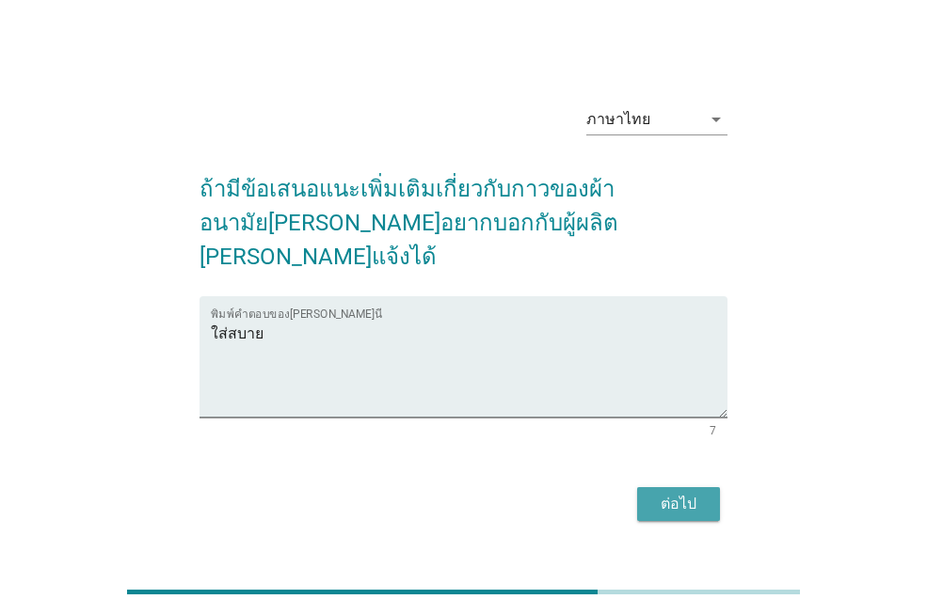
click at [668, 493] on div "ต่อไป" at bounding box center [678, 504] width 53 height 23
